Goal: Use online tool/utility: Use online tool/utility

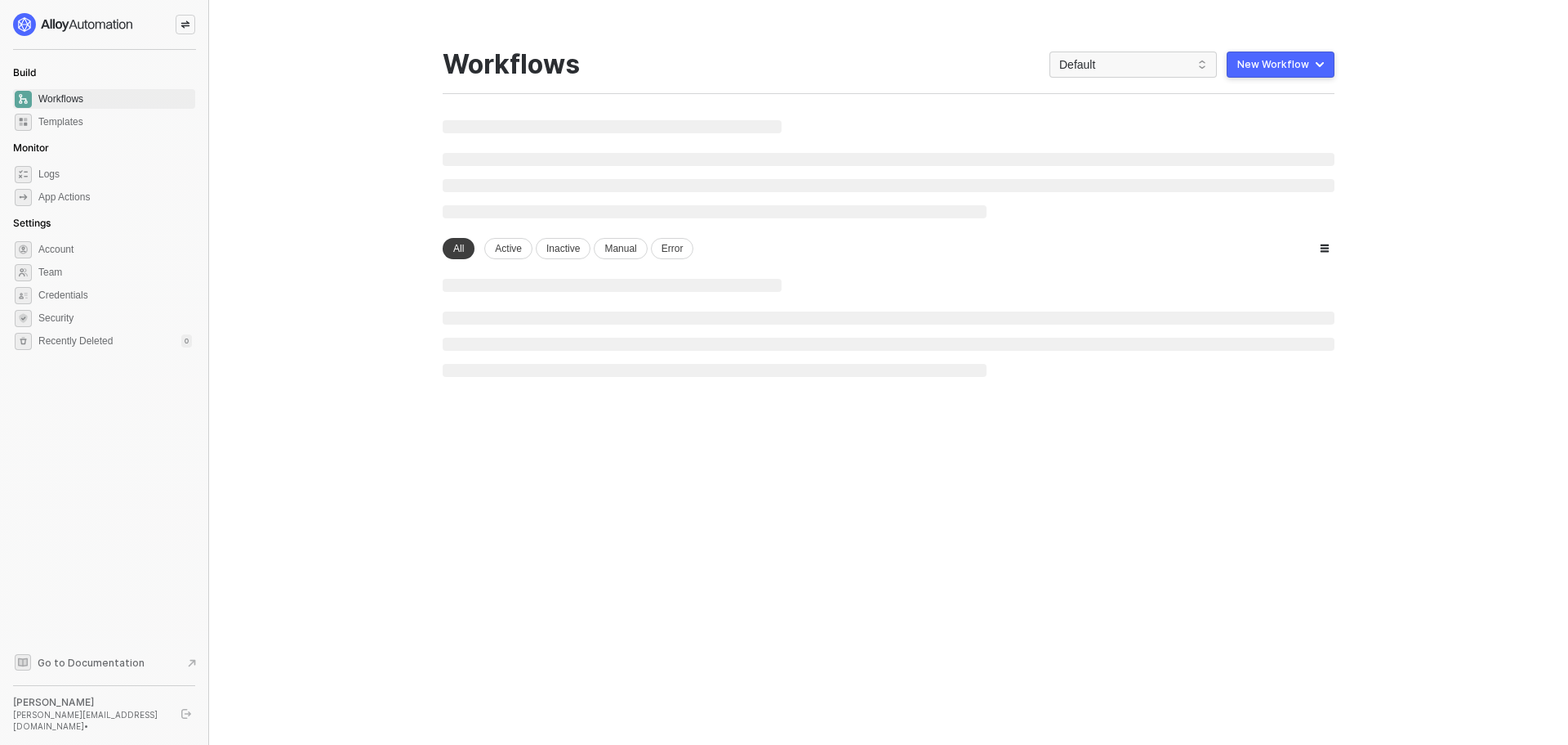
click at [182, 26] on icon "icon-swap" at bounding box center [186, 25] width 9 height 8
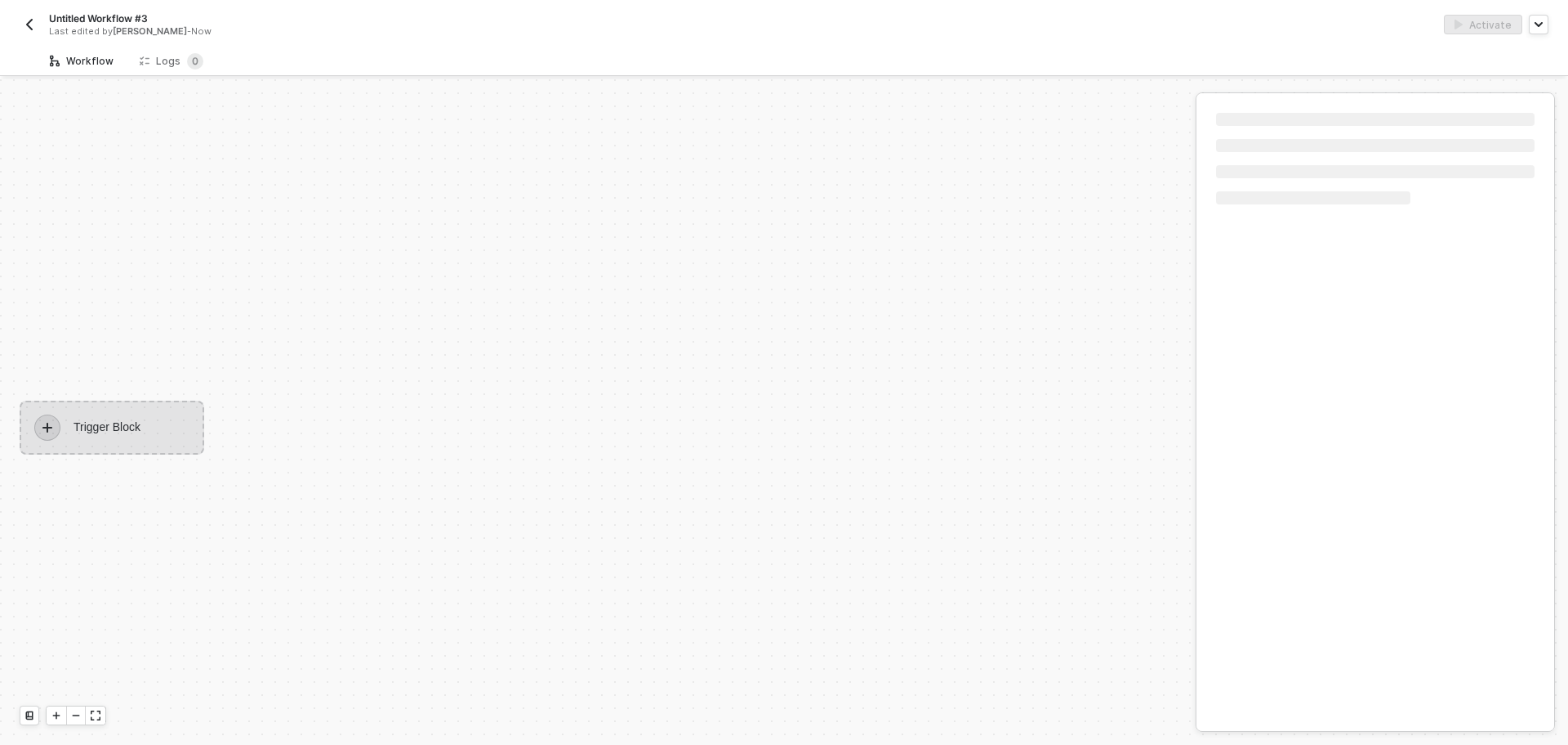
scroll to position [30, 0]
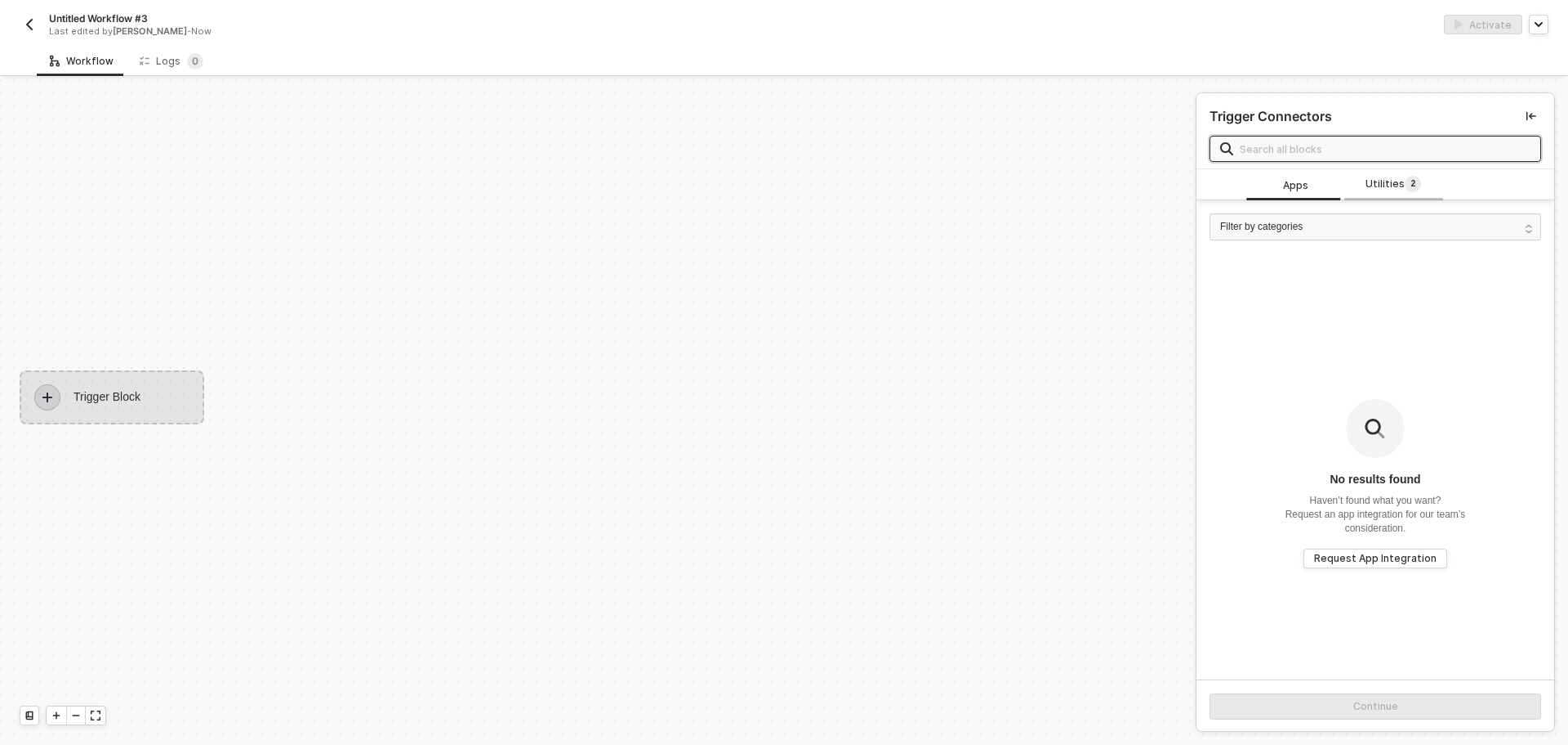
click at [1405, 187] on sup "2" at bounding box center [1412, 184] width 17 height 17
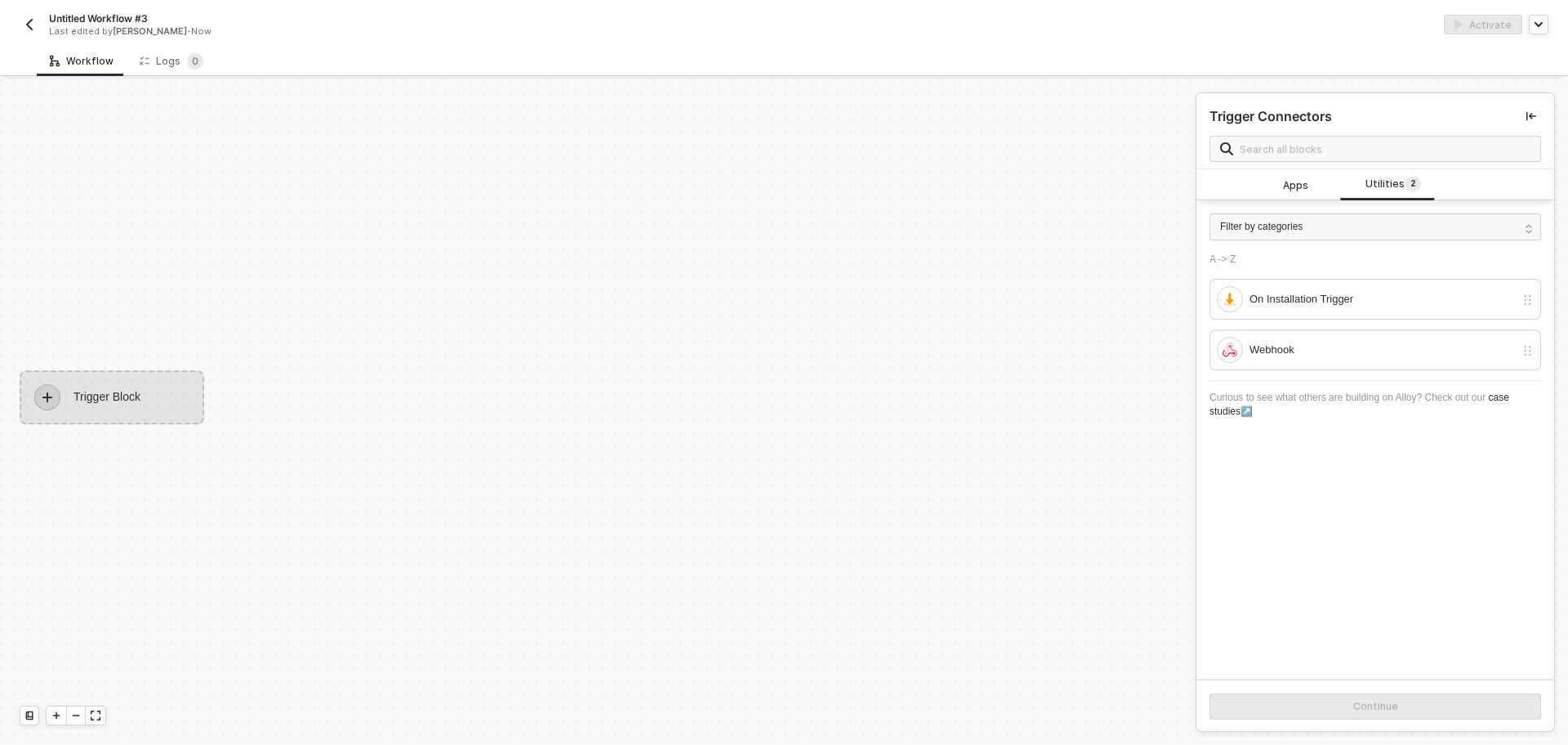
click at [34, 23] on img "button" at bounding box center [29, 23] width 13 height 13
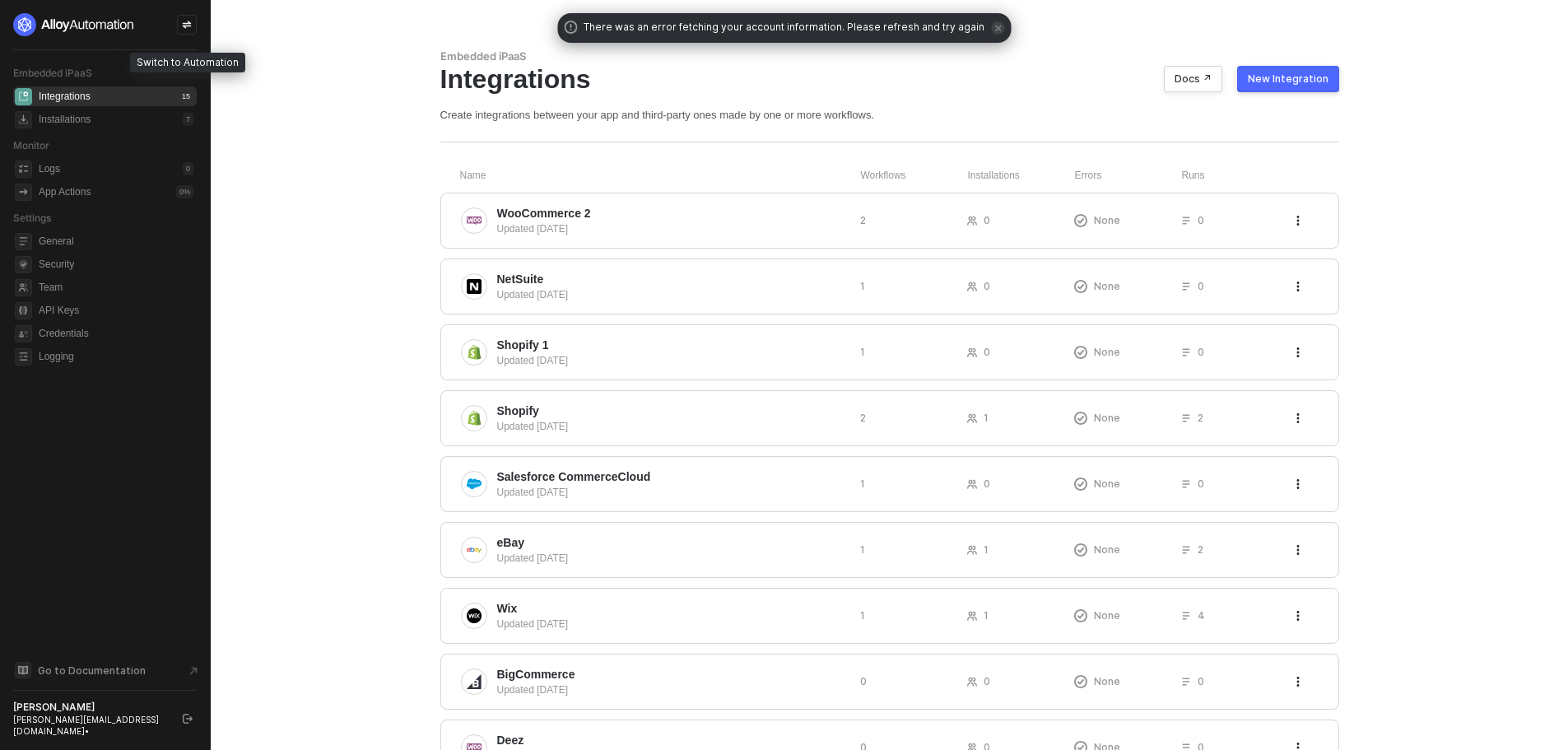
click at [193, 21] on div at bounding box center [187, 24] width 20 height 20
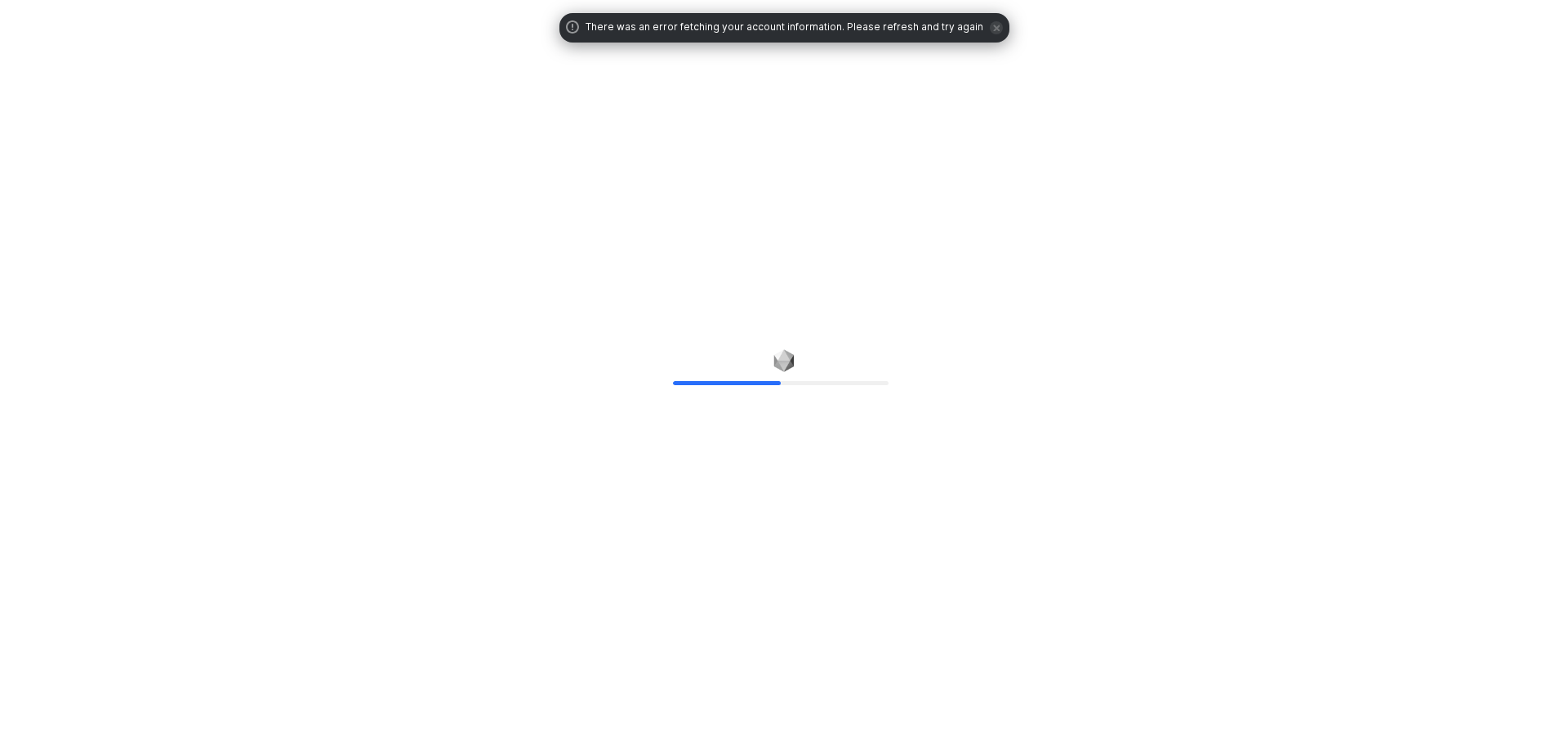
click at [1276, 148] on div "50%" at bounding box center [784, 372] width 1568 height 745
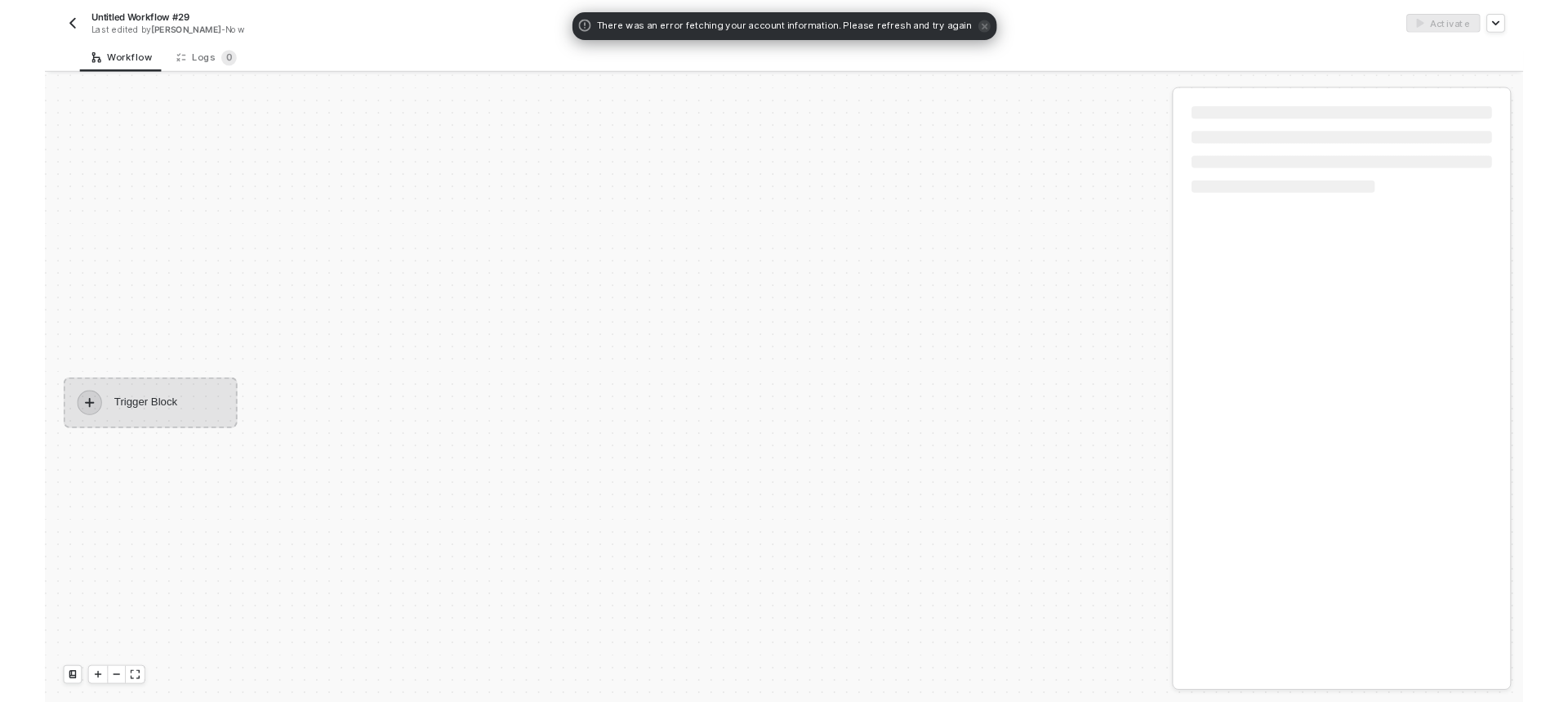
scroll to position [30, 0]
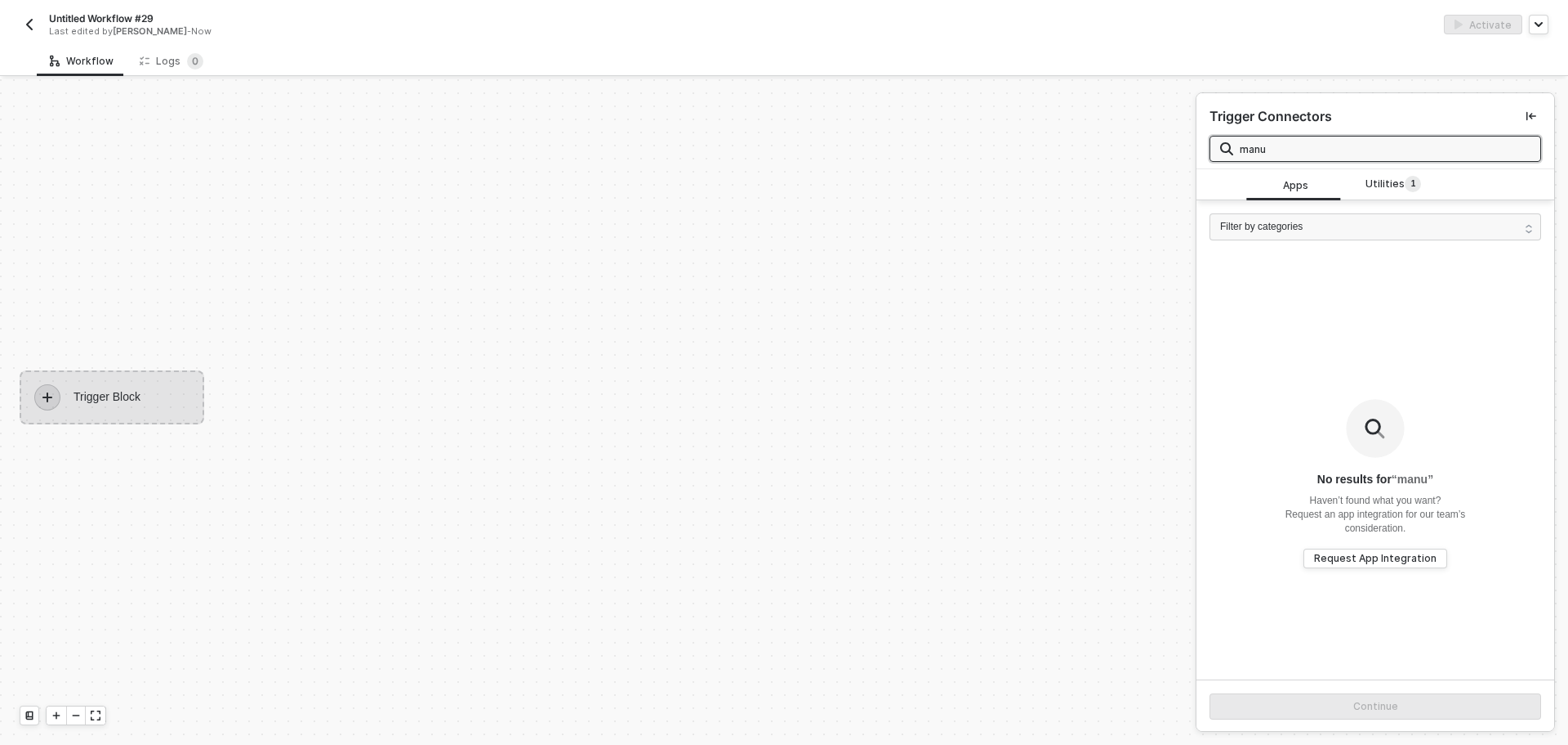
type input "manu"
click at [1414, 161] on div "Trigger Connectors manu" at bounding box center [1376, 131] width 358 height 76
click at [1405, 179] on sup "1" at bounding box center [1412, 184] width 17 height 17
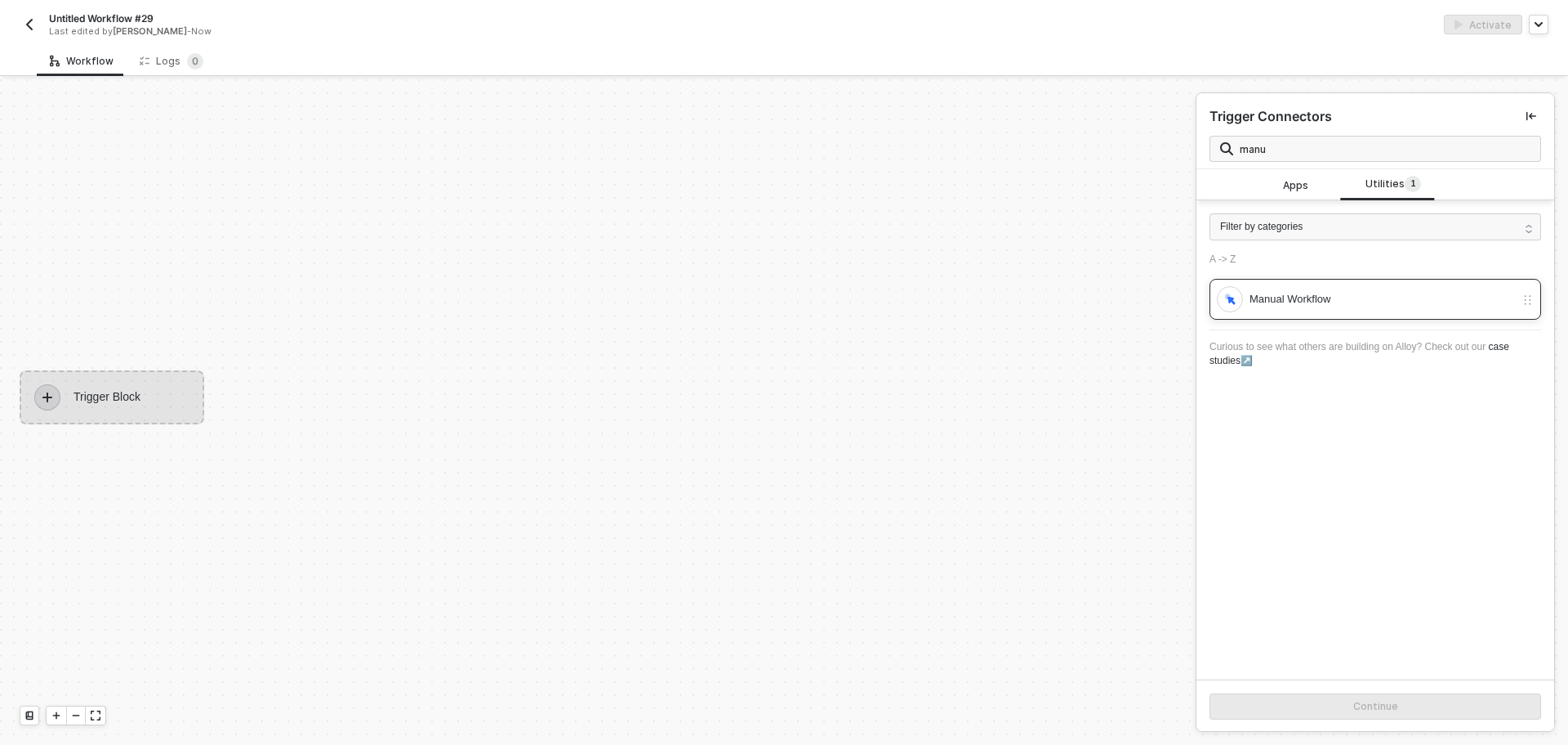
click at [1379, 312] on div "Manual Workflow" at bounding box center [1376, 300] width 331 height 41
click at [1363, 693] on div "Continue" at bounding box center [1376, 705] width 358 height 53
click at [1340, 693] on button "Continue" at bounding box center [1376, 706] width 331 height 26
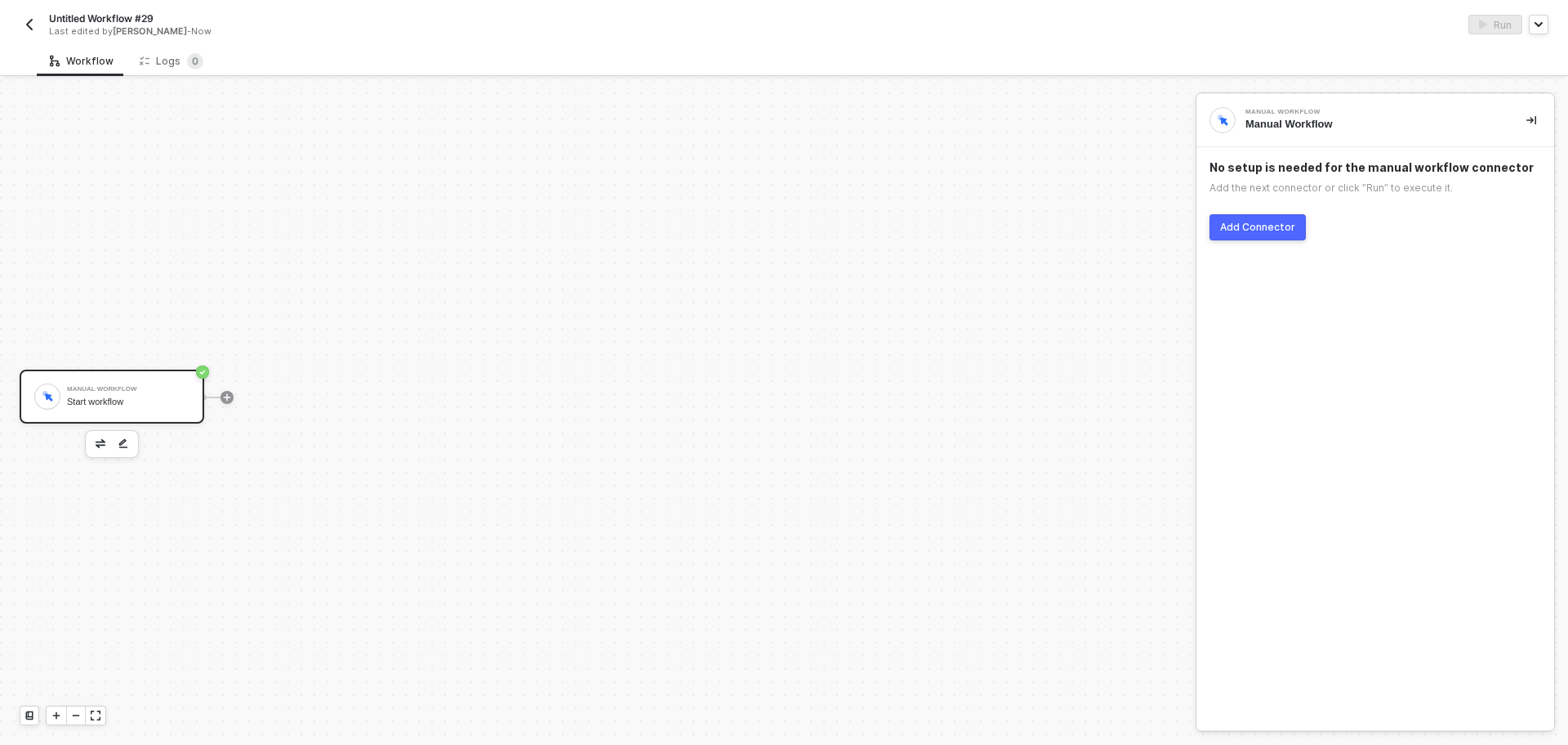
click at [1285, 211] on div "No setup is needed for the manual workflow connector Add the next connector or …" at bounding box center [1376, 199] width 358 height 106
click at [1266, 228] on div "Add Connector" at bounding box center [1257, 227] width 75 height 13
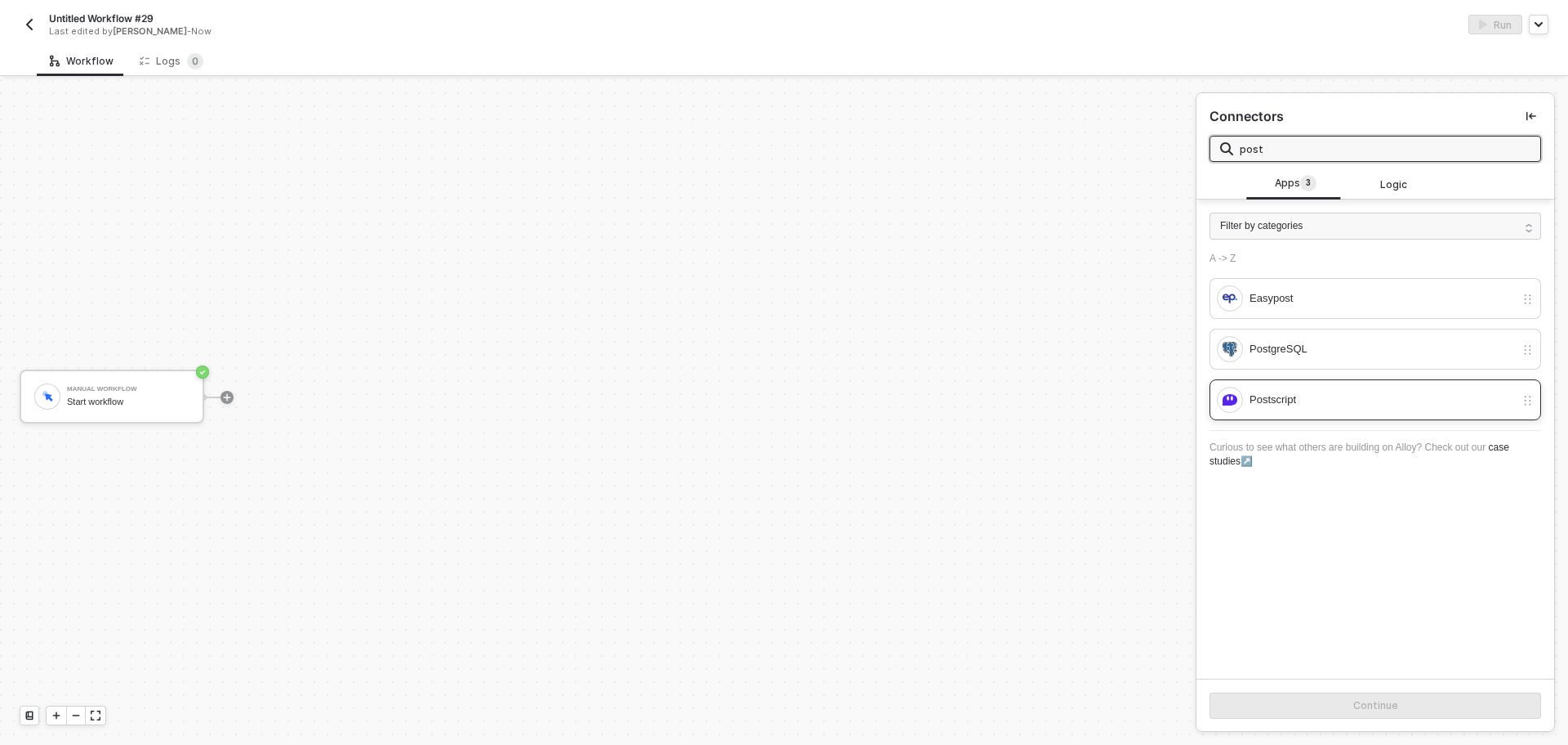
type input "post"
click at [1378, 402] on div "Postscript" at bounding box center [1382, 400] width 265 height 18
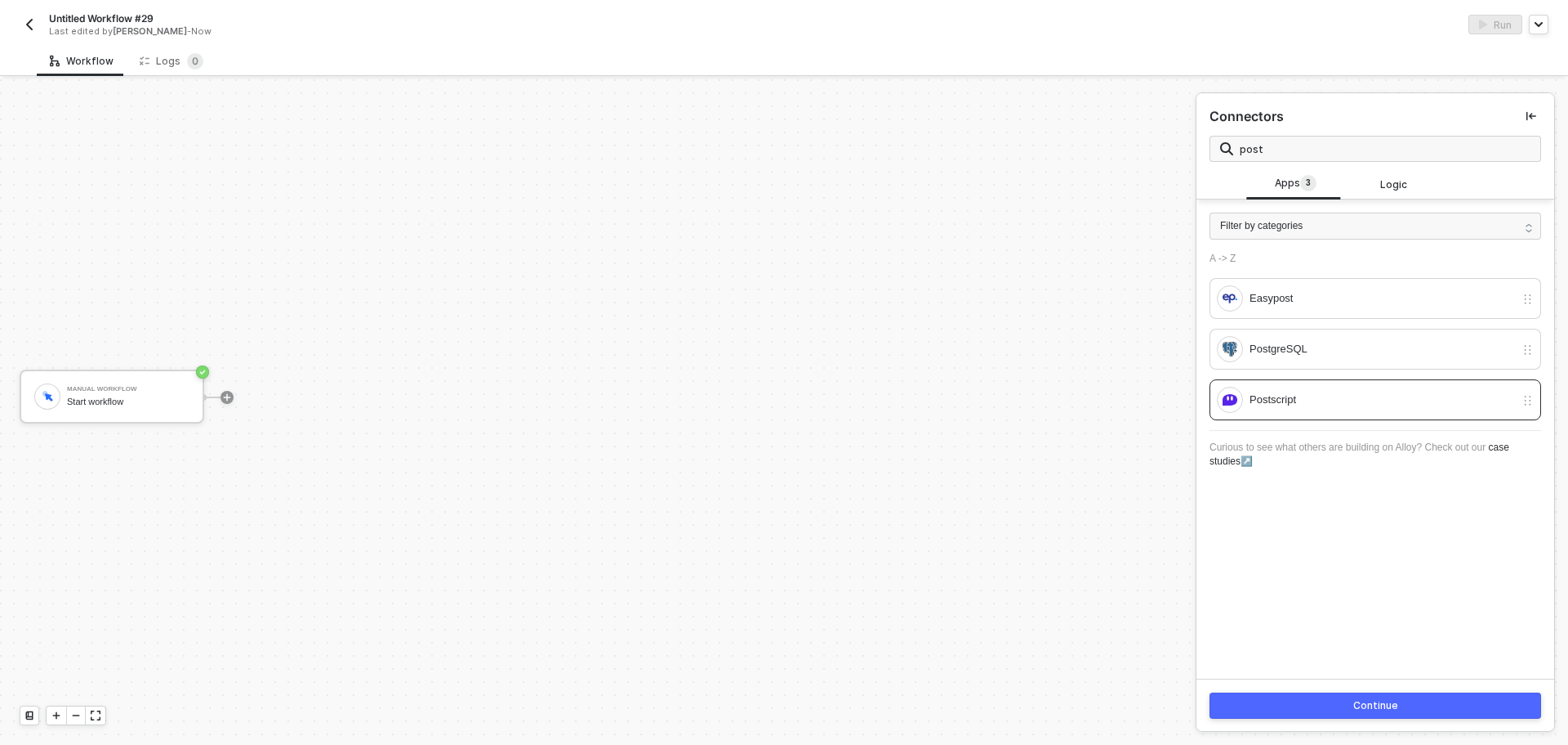
click at [1364, 692] on div "Continue" at bounding box center [1376, 704] width 358 height 53
click at [1367, 698] on button "Continue" at bounding box center [1376, 705] width 331 height 26
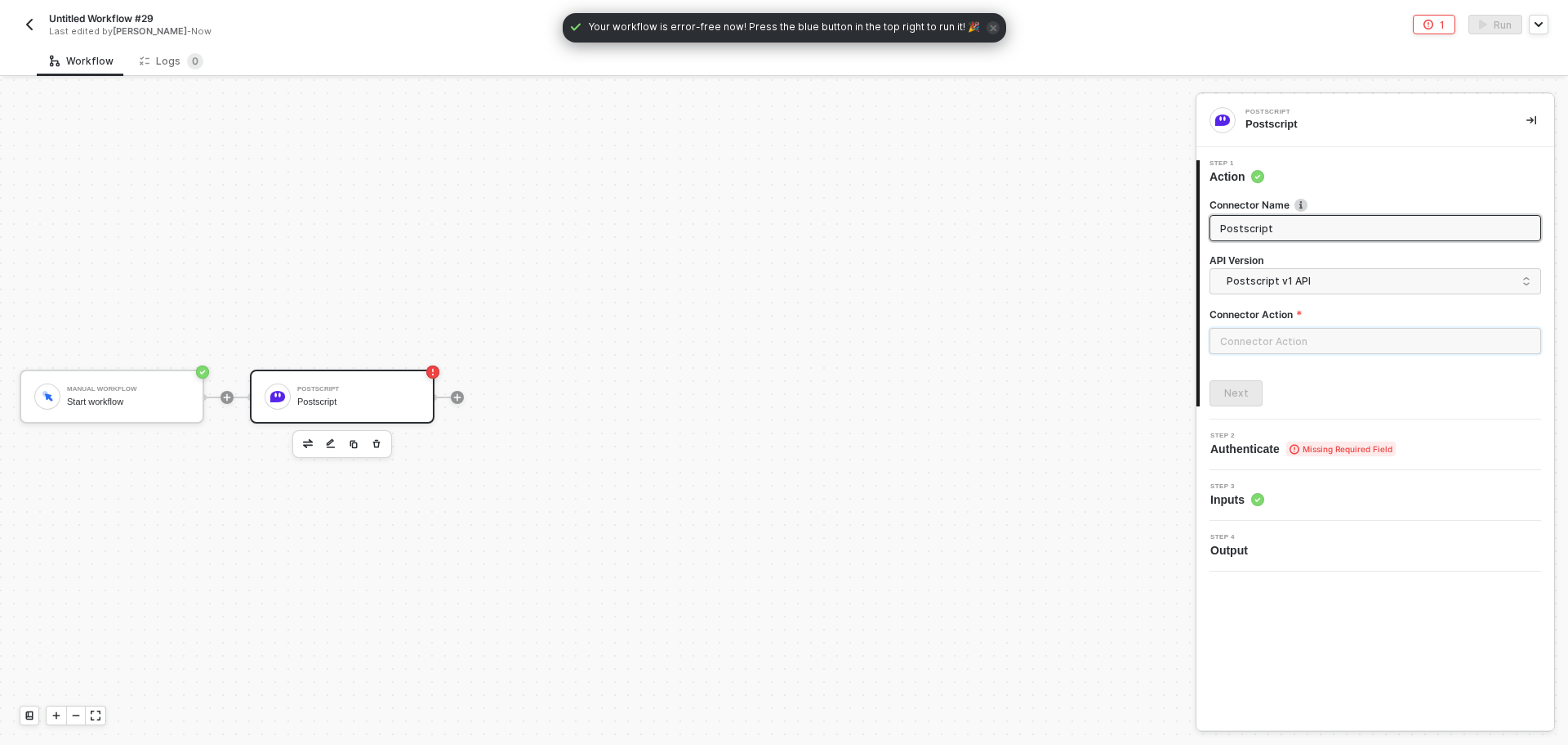
click at [1314, 337] on input "text" at bounding box center [1376, 340] width 331 height 26
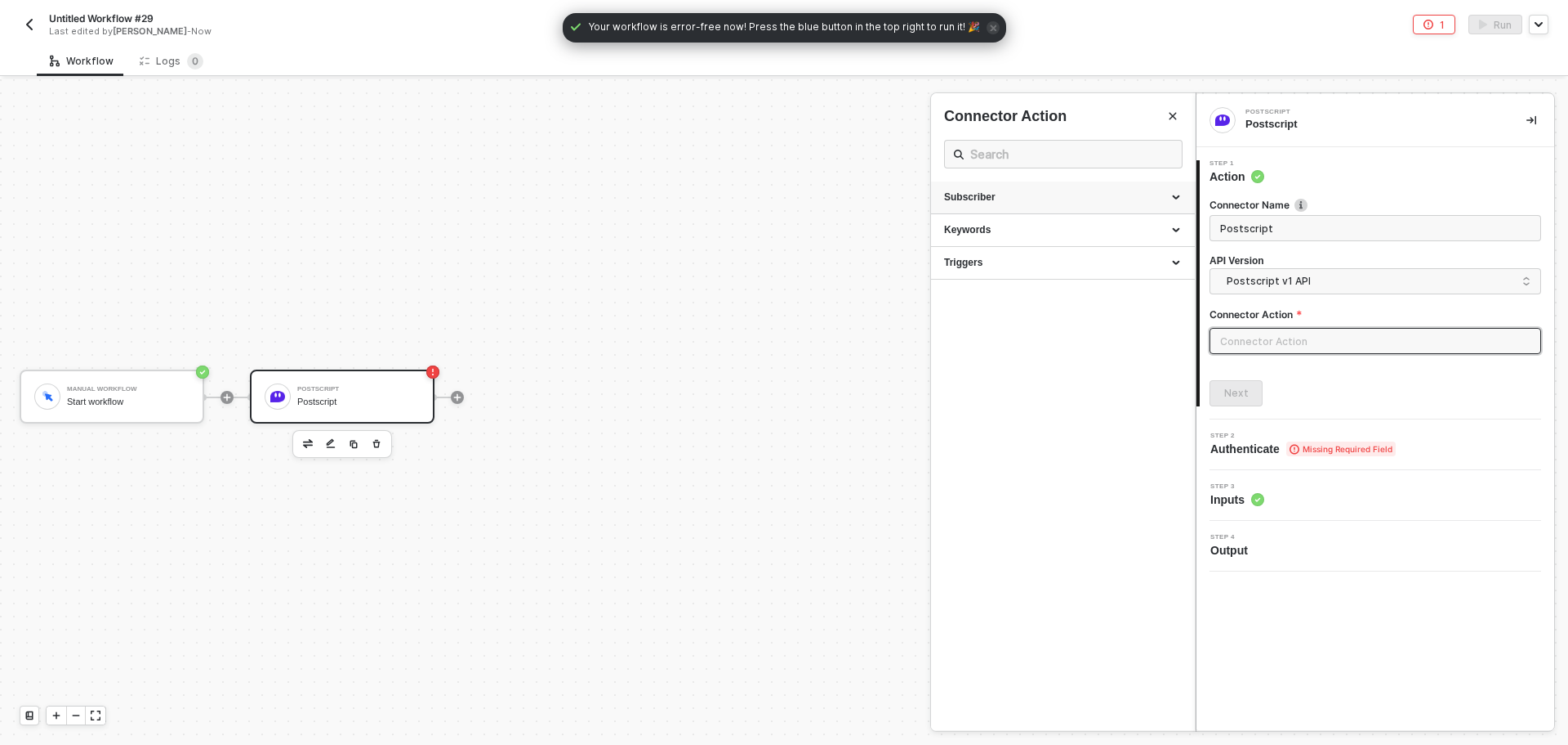
click at [1113, 200] on div "Subscriber" at bounding box center [1063, 197] width 238 height 14
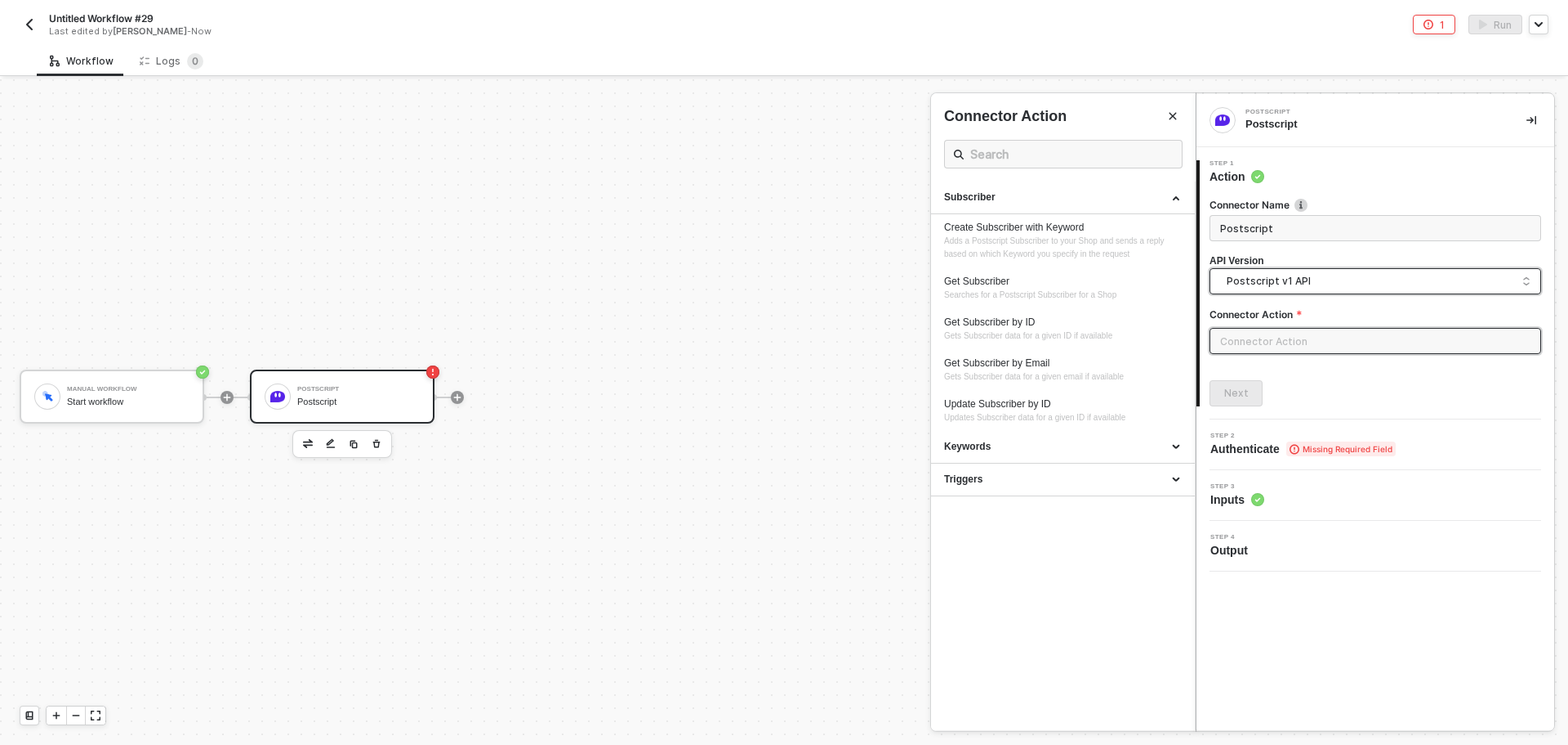
click at [1280, 285] on span "Postscript v1 API" at bounding box center [1378, 281] width 304 height 18
click at [1287, 345] on div "Postscript v2 API" at bounding box center [1376, 351] width 304 height 16
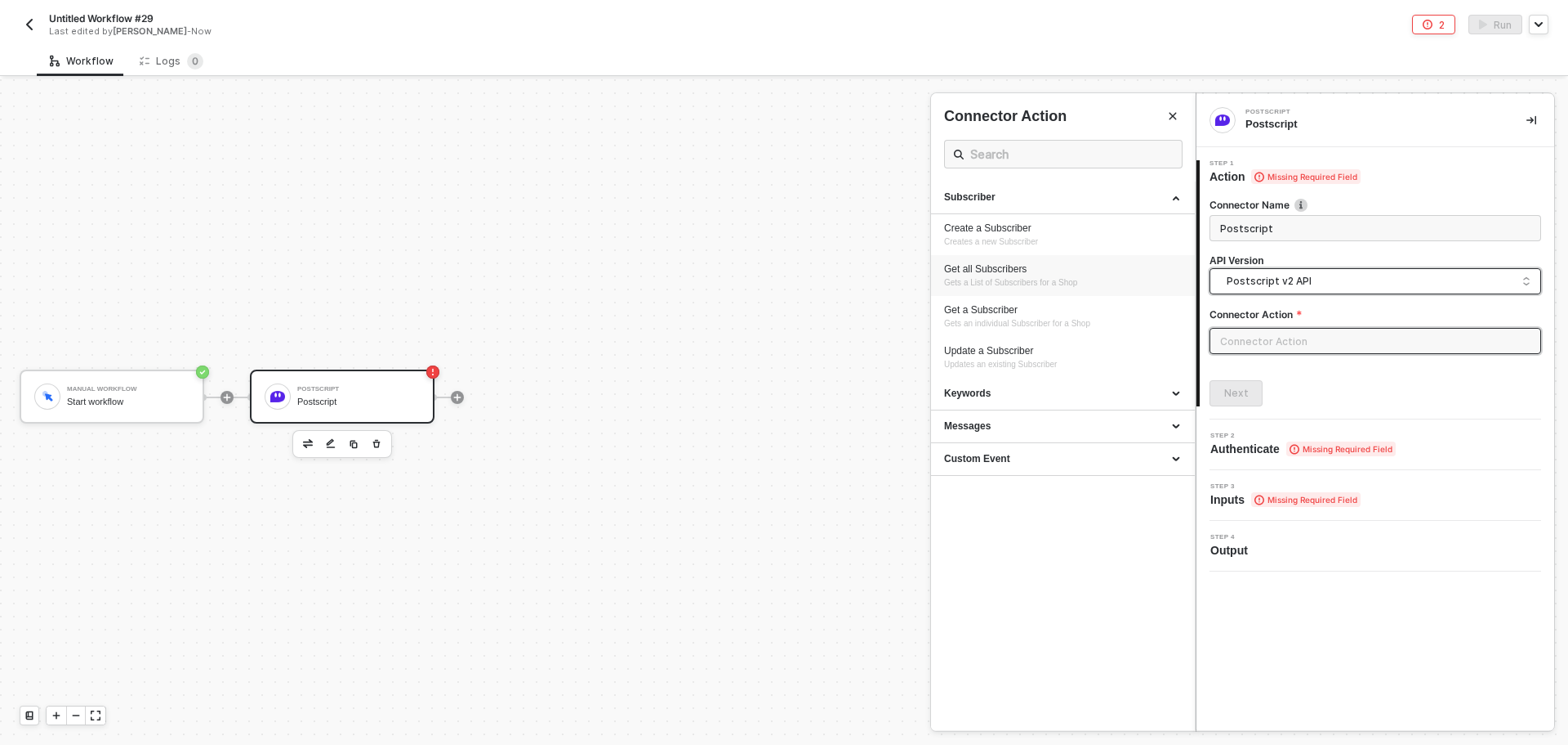
click at [1063, 273] on div "Get all Subscribers" at bounding box center [1063, 269] width 238 height 14
type input "Subscriber - Get all Subscribers"
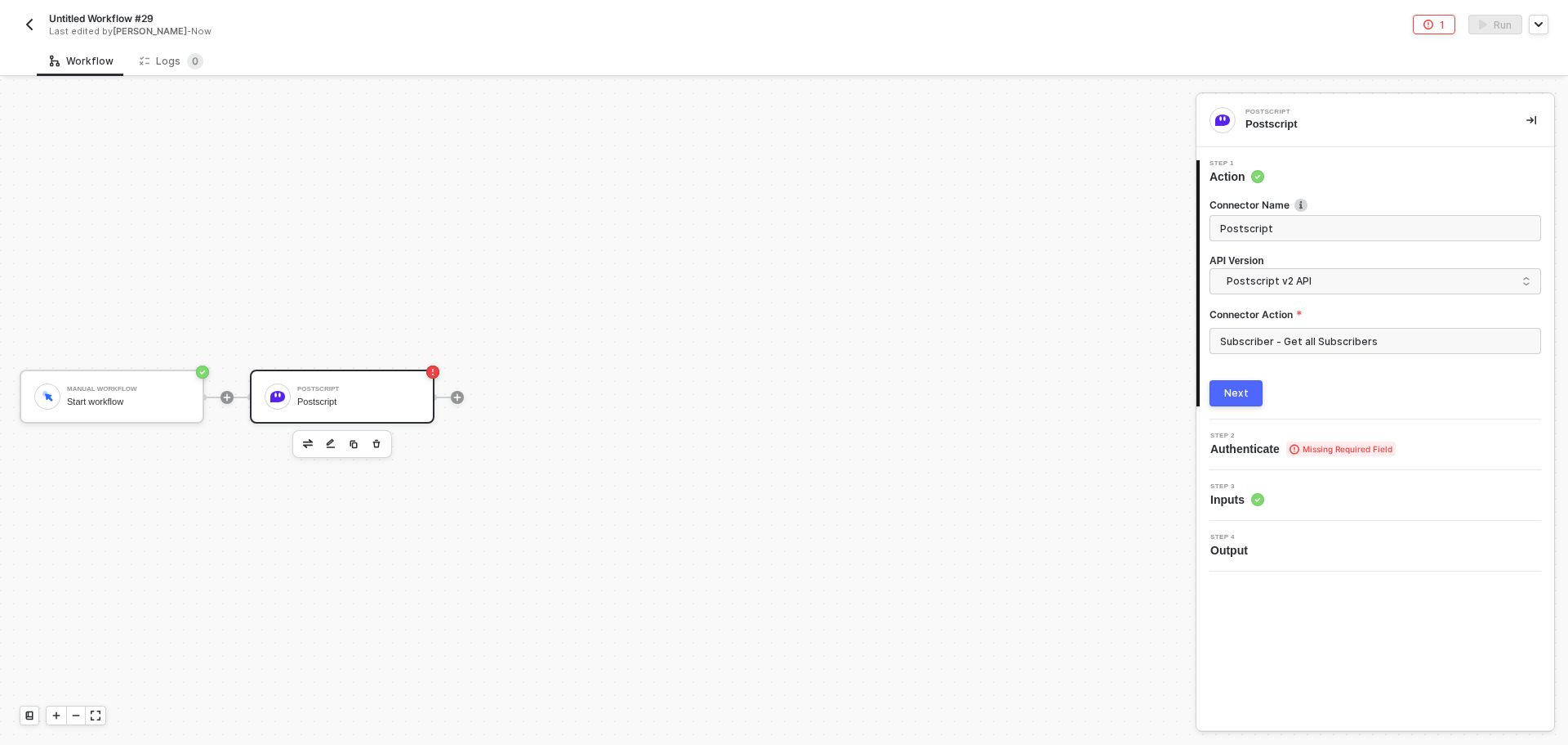
click at [1225, 386] on button "Next" at bounding box center [1237, 393] width 53 height 26
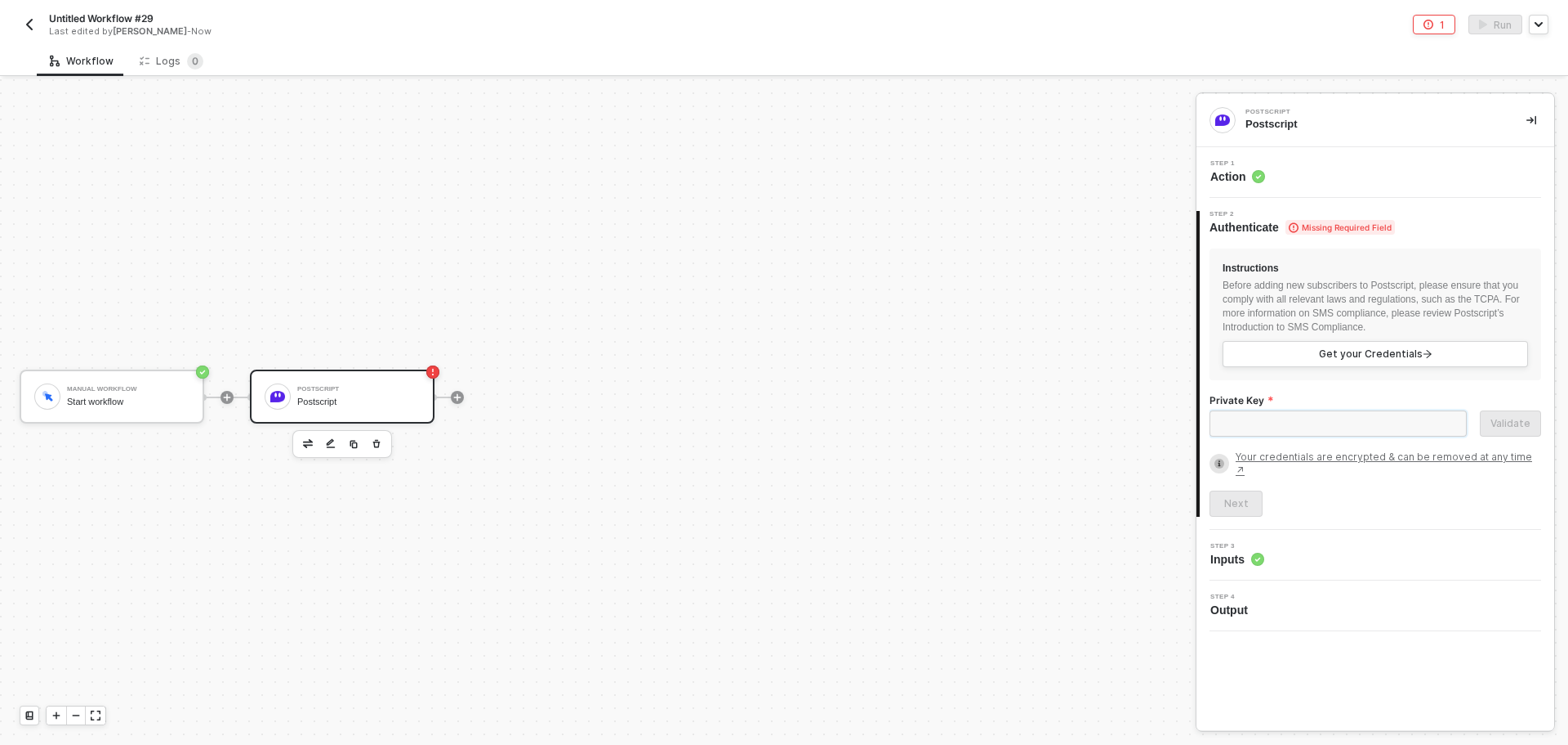
click at [1290, 416] on input "Private Key" at bounding box center [1339, 423] width 258 height 26
paste input "sk_3347ecd064996bbd0161de2be8093b0c"
type input "sk_3347ecd064996bbd0161de2be8093b0c"
click at [1497, 420] on div "Validate" at bounding box center [1511, 423] width 40 height 13
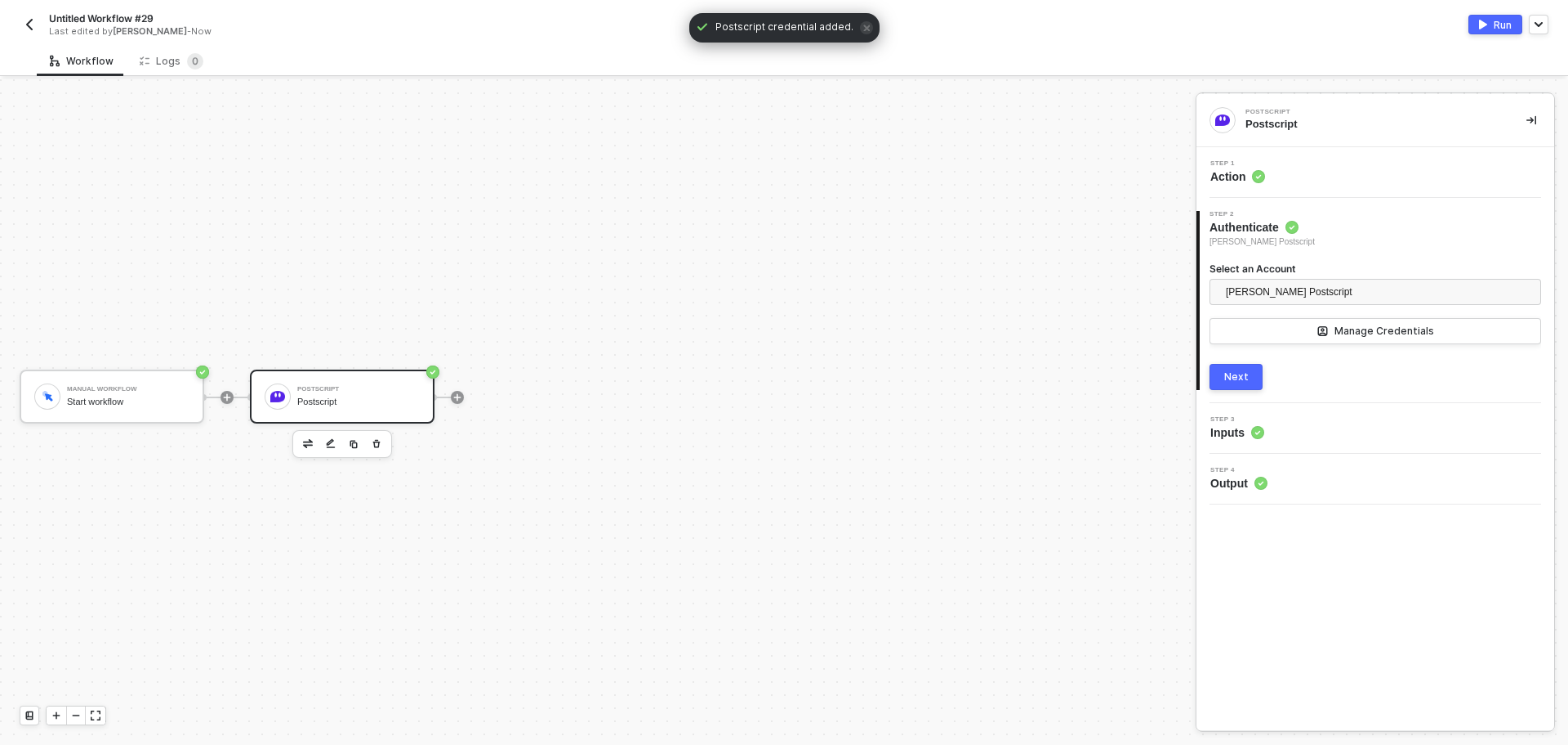
click at [1233, 380] on div "Next" at bounding box center [1237, 376] width 24 height 13
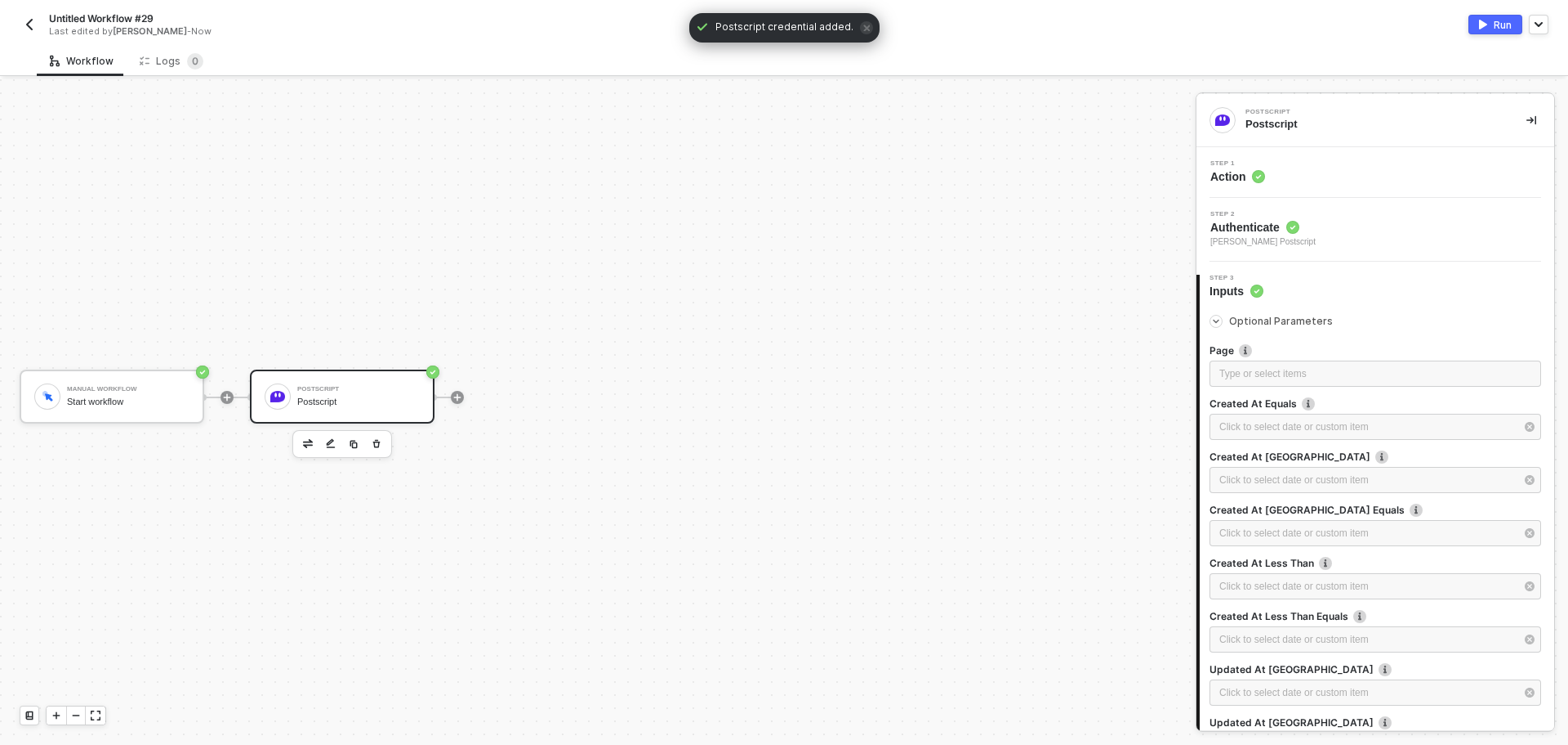
click at [1503, 18] on div "Run" at bounding box center [1503, 24] width 17 height 14
click at [141, 69] on div "Logs 0" at bounding box center [172, 61] width 64 height 17
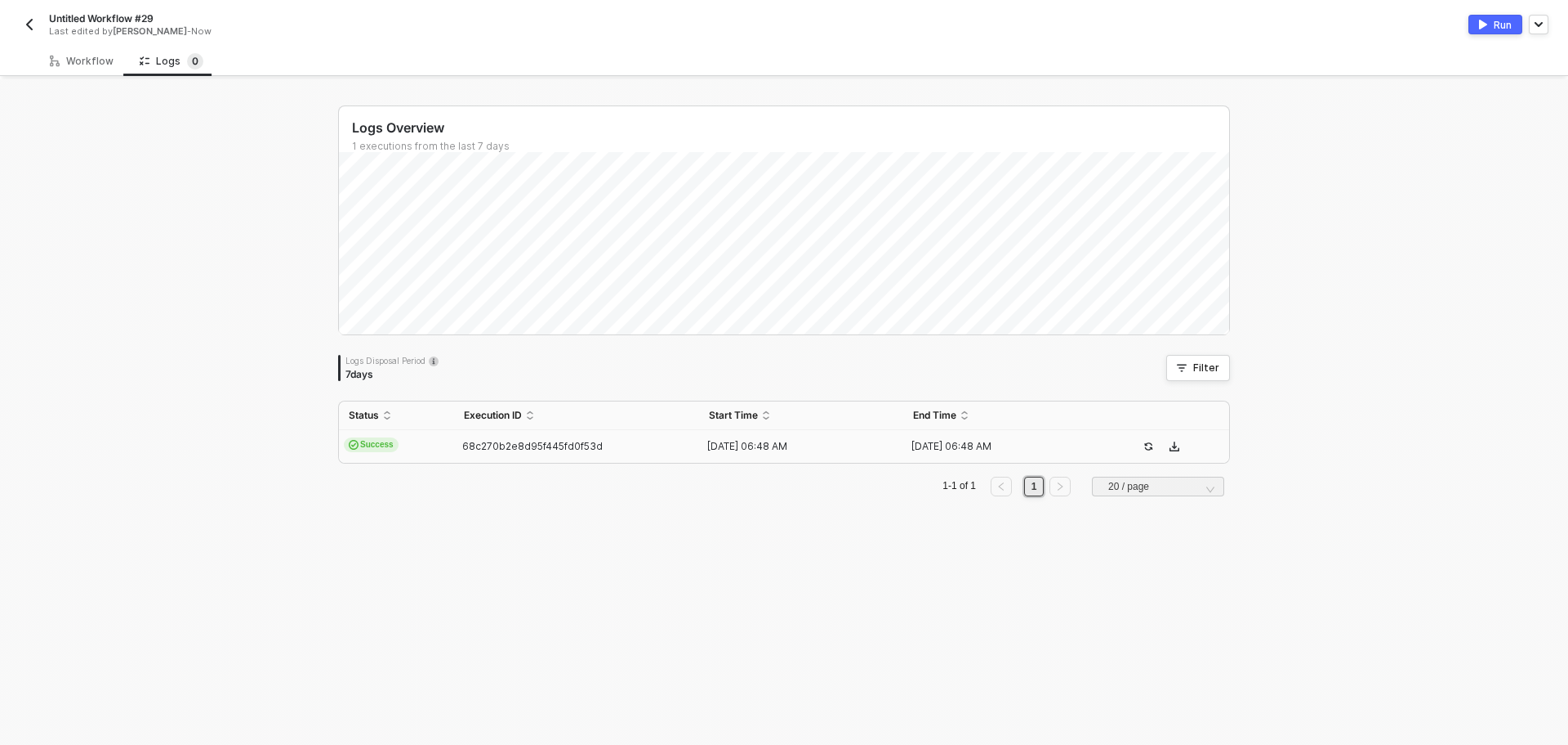
click at [688, 440] on td "68c270b2e8d95f445fd0f53d" at bounding box center [576, 446] width 245 height 33
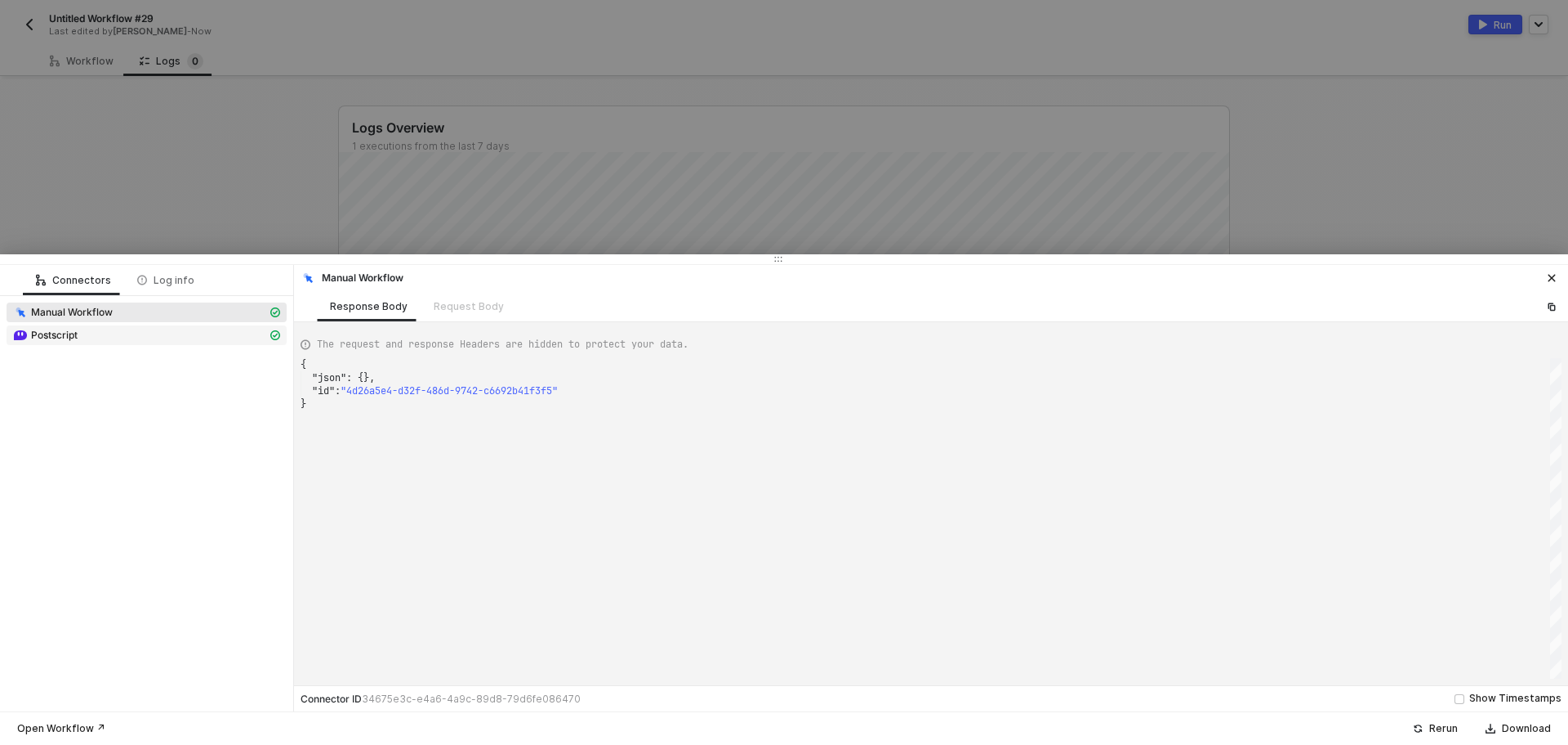
click at [115, 326] on span "Postscript" at bounding box center [147, 335] width 280 height 19
type textarea "{ "json": { "subscribers": [ { "created_at": "2024-03-20T06:12:12.917731", "dat…"
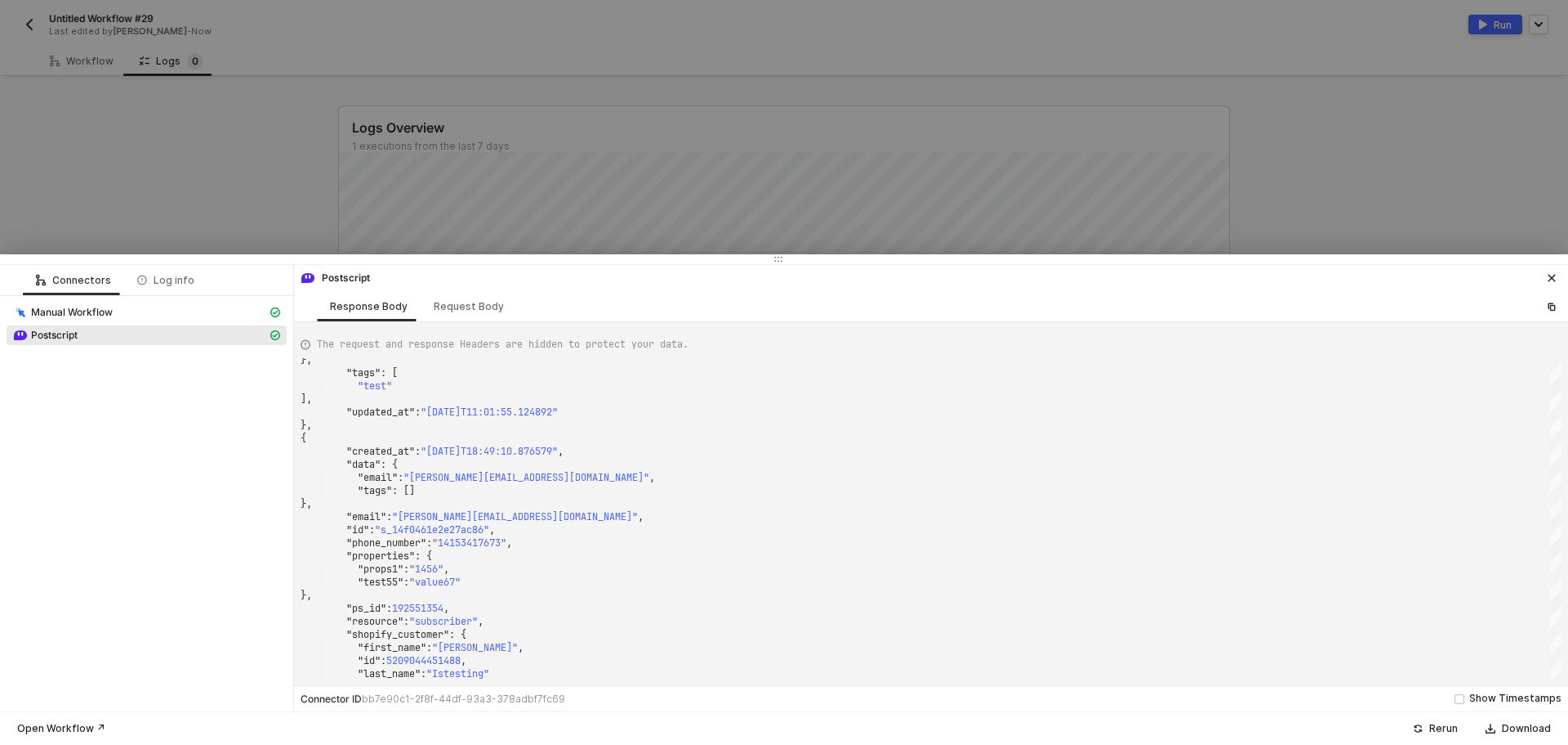
click at [221, 202] on div at bounding box center [784, 372] width 1568 height 745
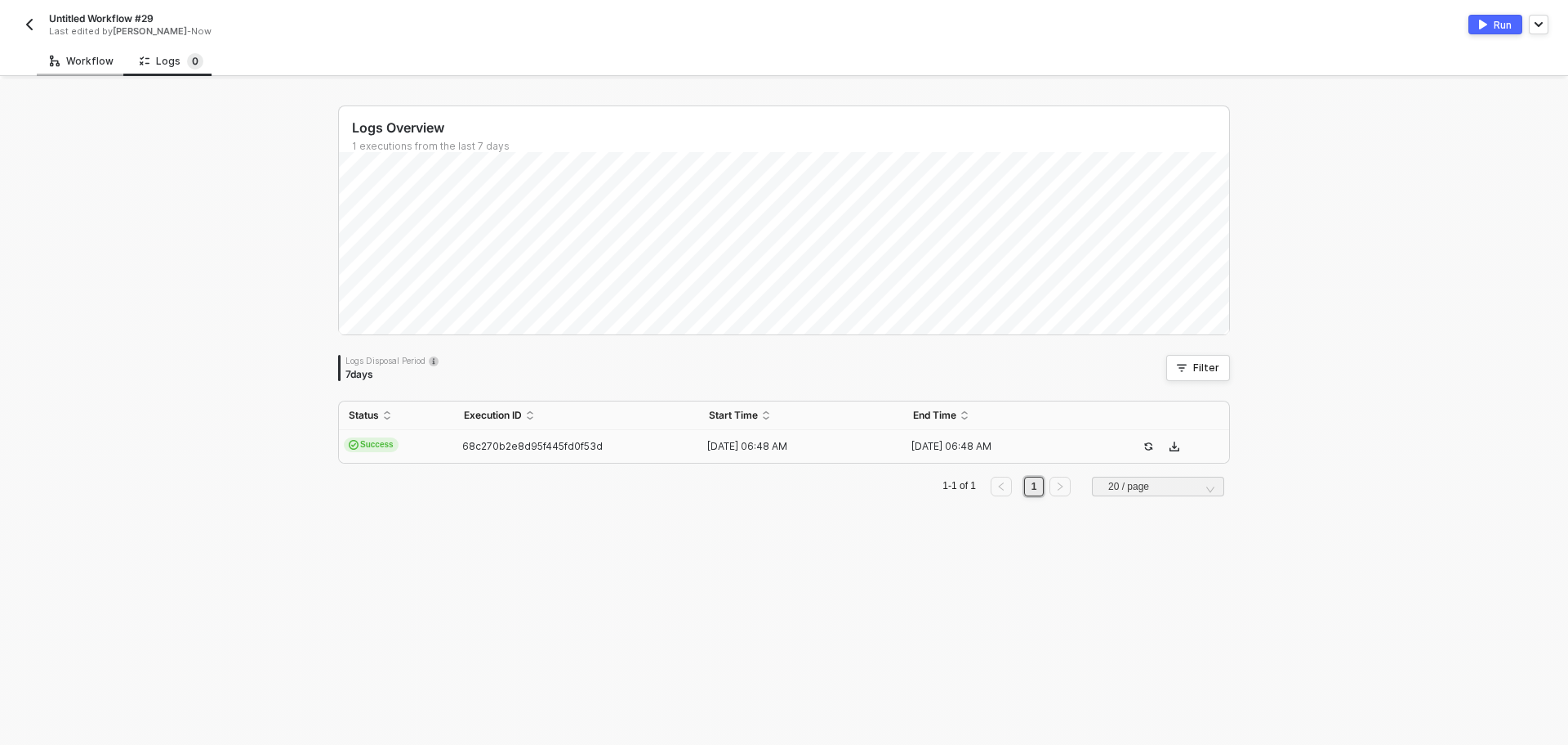
click at [87, 66] on div "Workflow" at bounding box center [82, 60] width 64 height 13
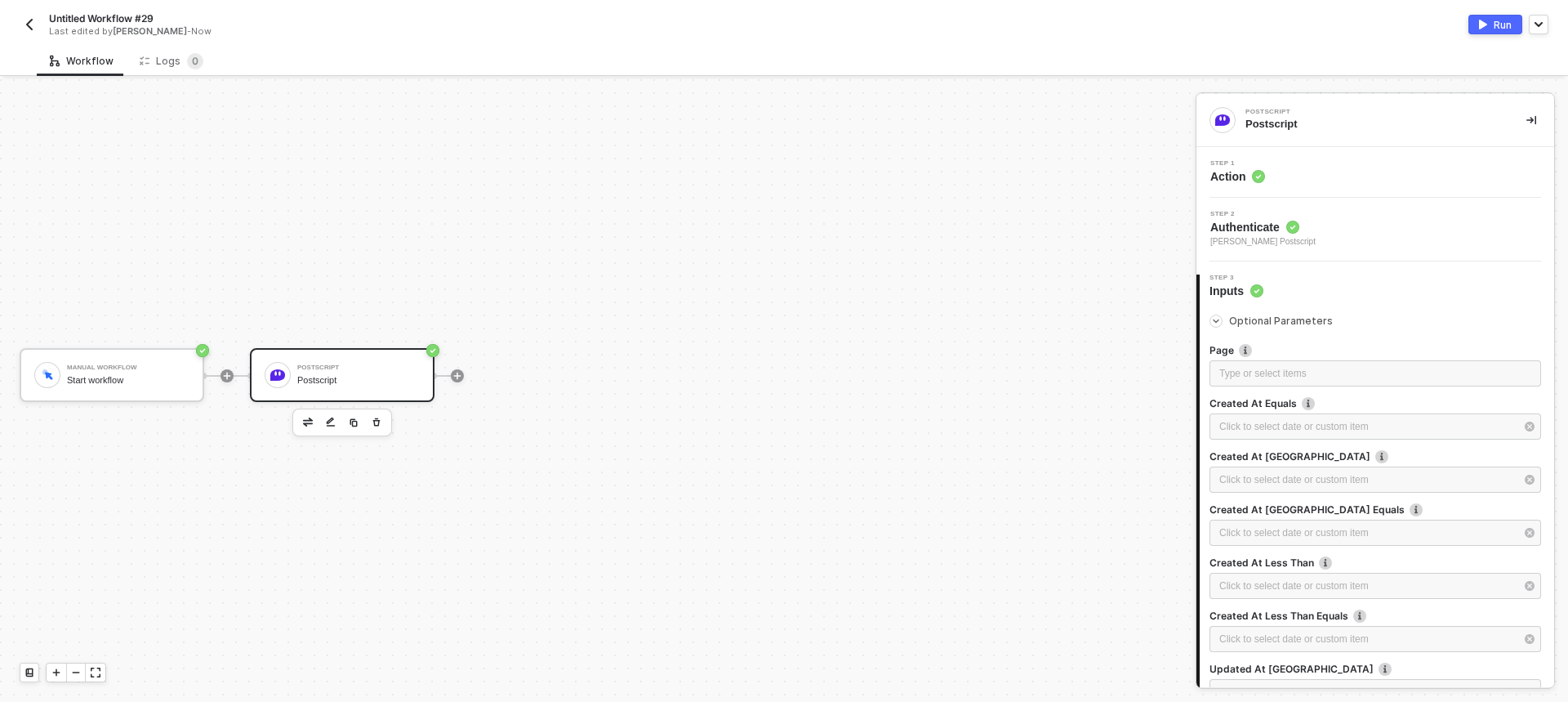
click at [1328, 172] on div "Step 1 Action" at bounding box center [1376, 172] width 358 height 51
click at [1328, 172] on div "Step 1 Action" at bounding box center [1377, 172] width 354 height 24
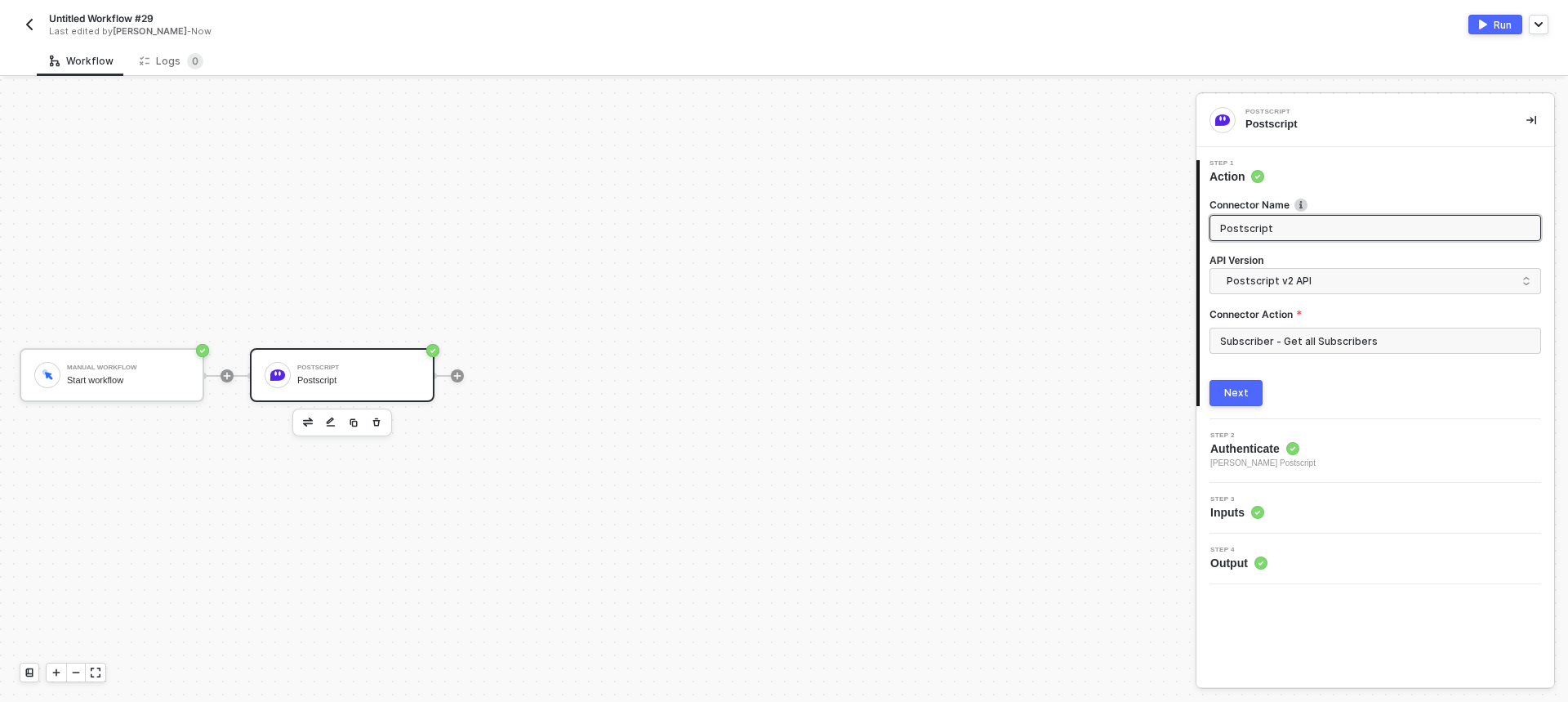
click at [1487, 26] on button "Run" at bounding box center [1495, 24] width 53 height 19
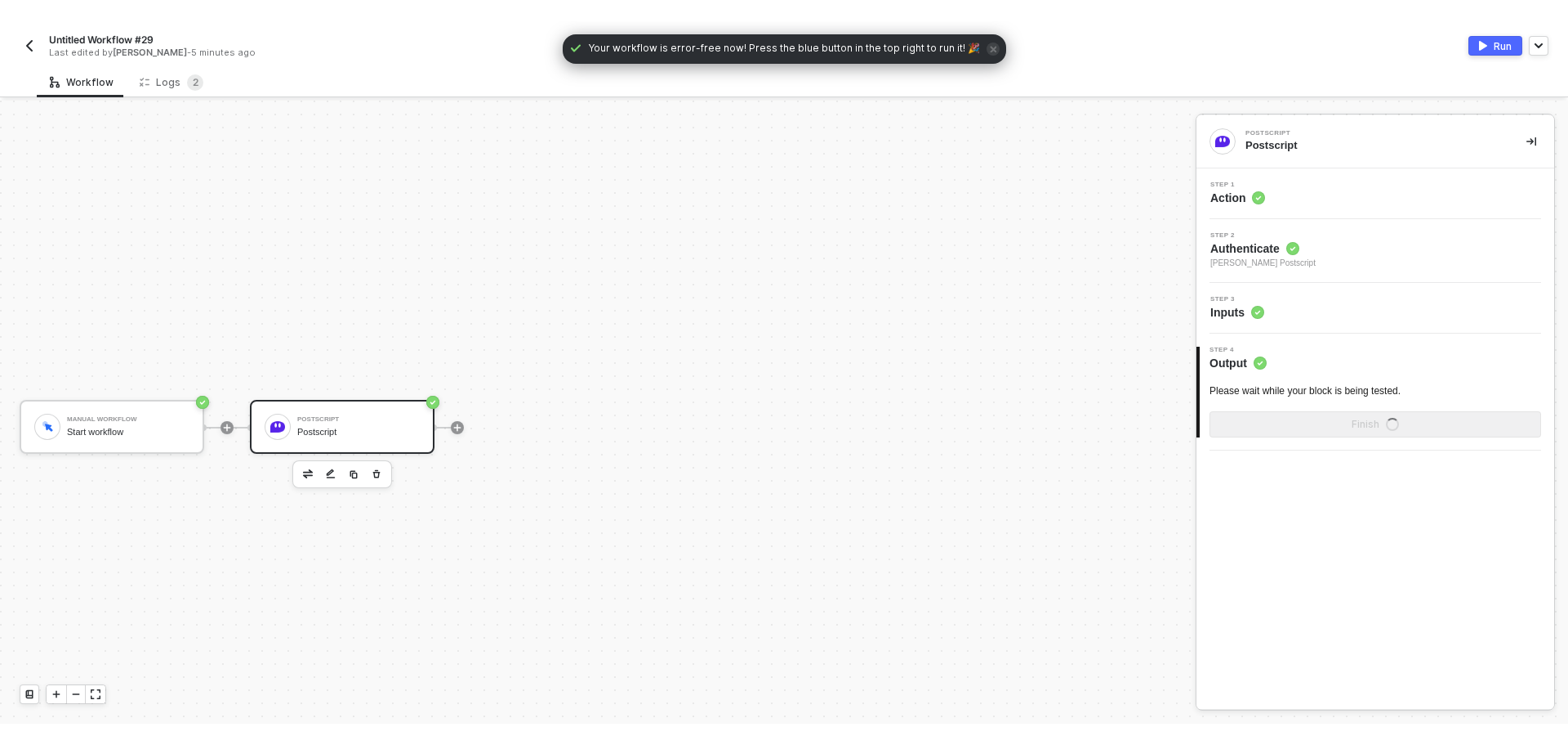
scroll to position [30, 0]
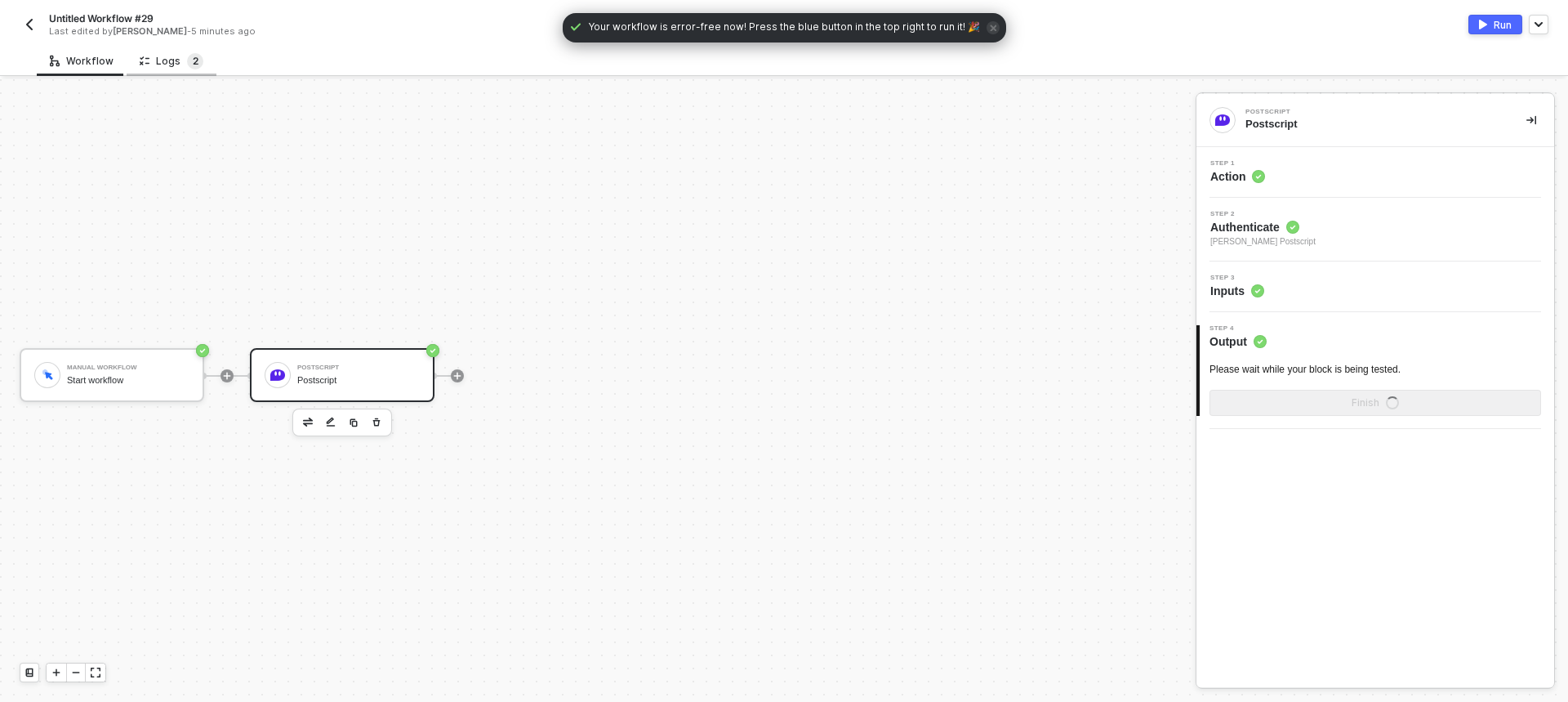
click at [197, 68] on span "2" at bounding box center [194, 61] width 17 height 17
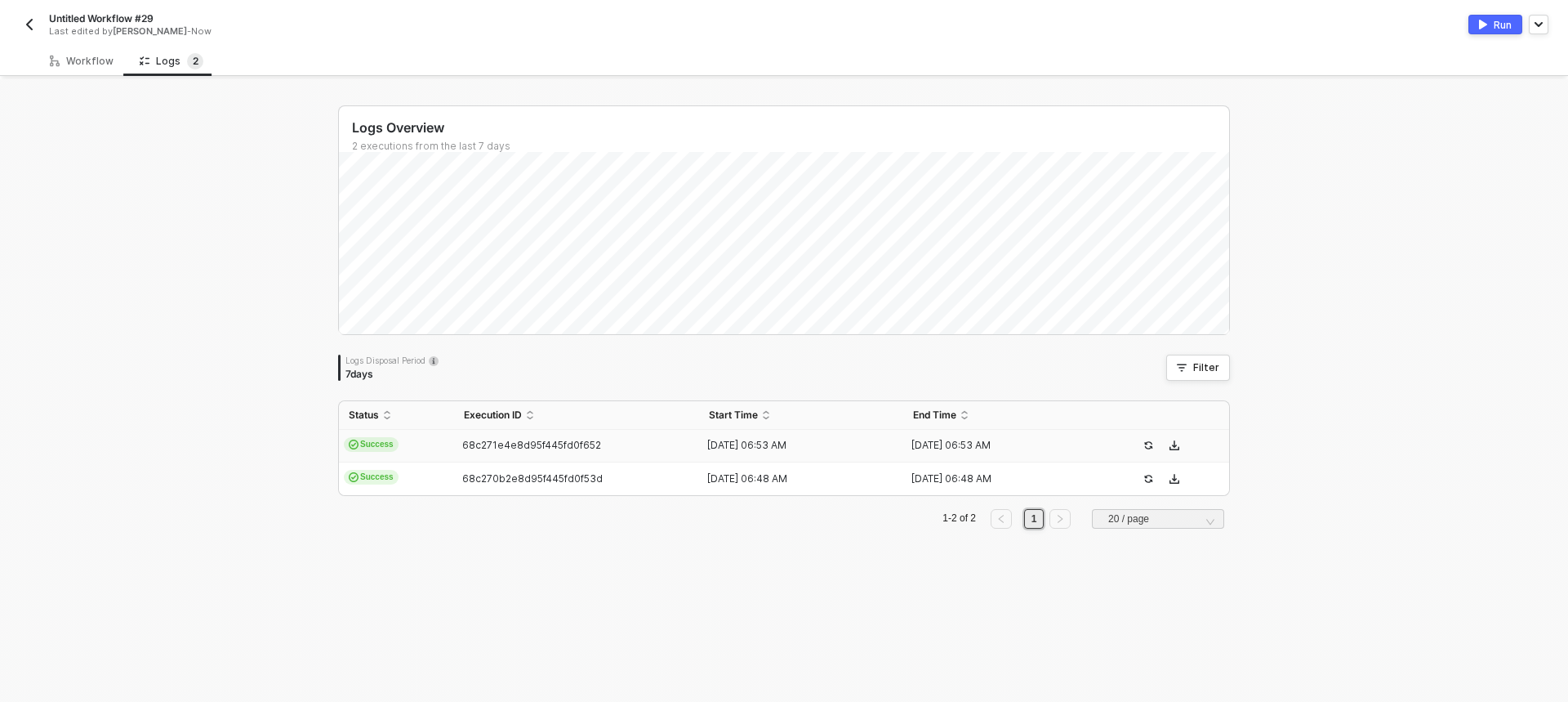
click at [546, 437] on td "68c271e4e8d95f445fd0f652" at bounding box center [576, 446] width 245 height 33
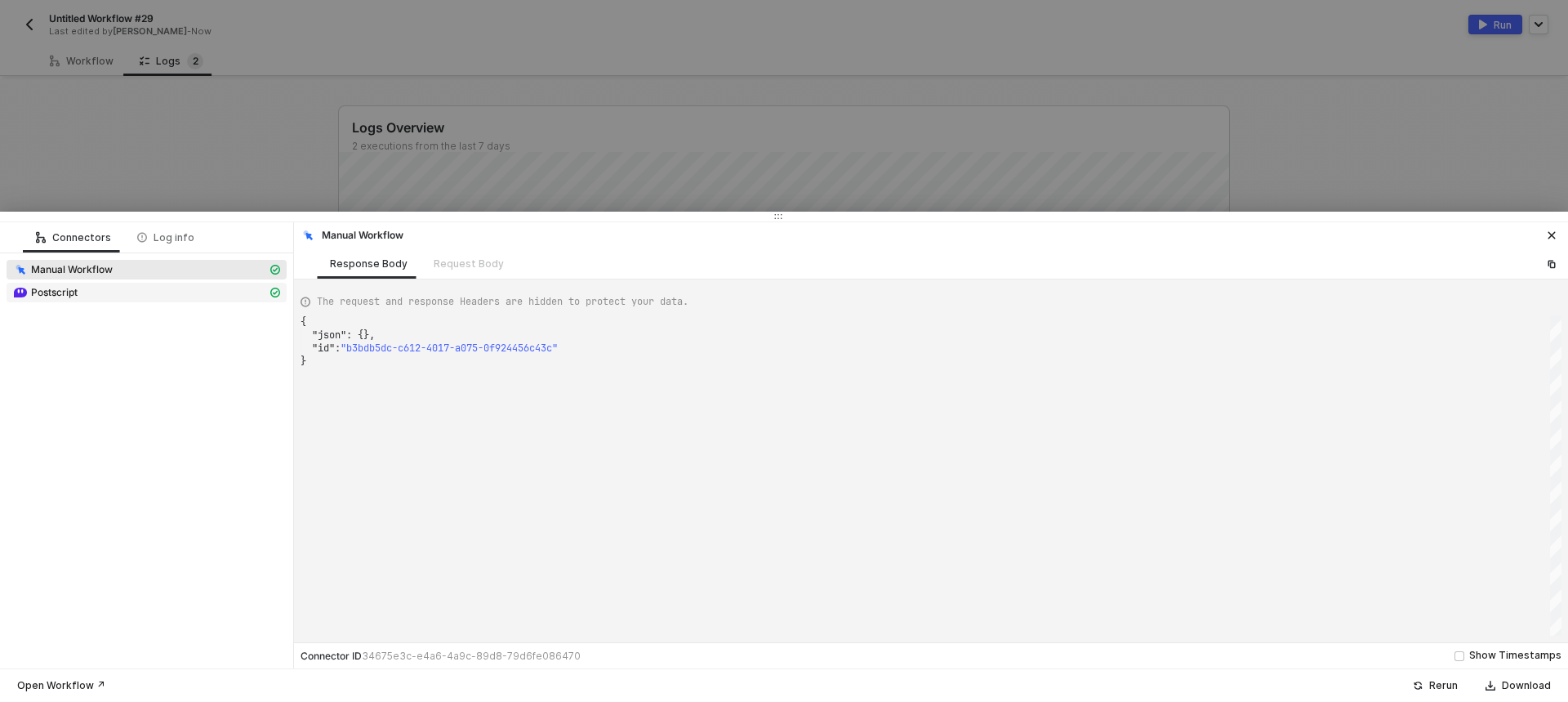
click at [197, 292] on div "Postscript" at bounding box center [139, 292] width 254 height 15
type textarea "{ "json": { "subscribers": [ { "created_at": "[DATE]T06:12:12.917731", "data": …"
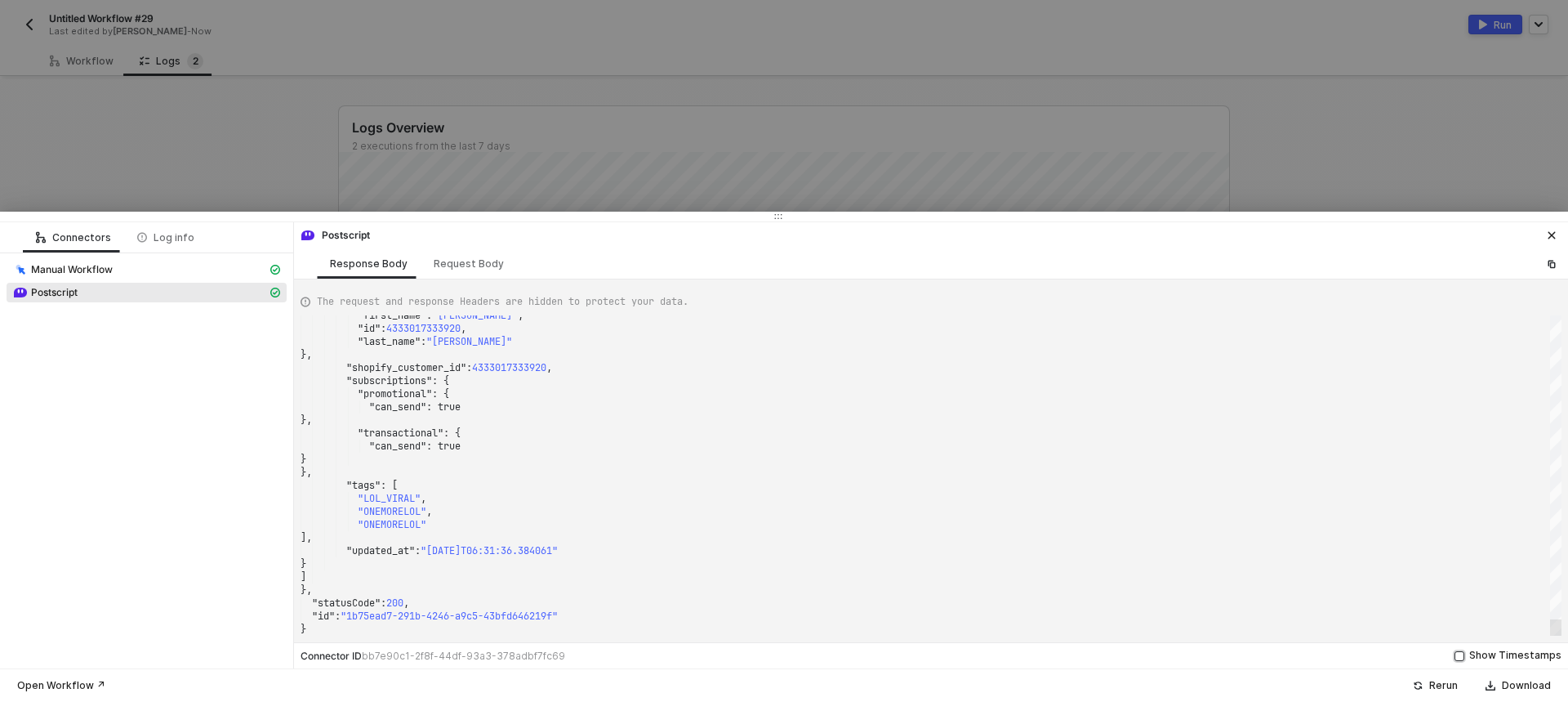
drag, startPoint x: 1554, startPoint y: 359, endPoint x: 1559, endPoint y: 651, distance: 292.0
click at [1559, 651] on div "Postscript Response Body Request Body The request and response Headers are hidd…" at bounding box center [931, 445] width 1274 height 446
click at [226, 146] on div at bounding box center [784, 351] width 1568 height 702
